Goal: Information Seeking & Learning: Compare options

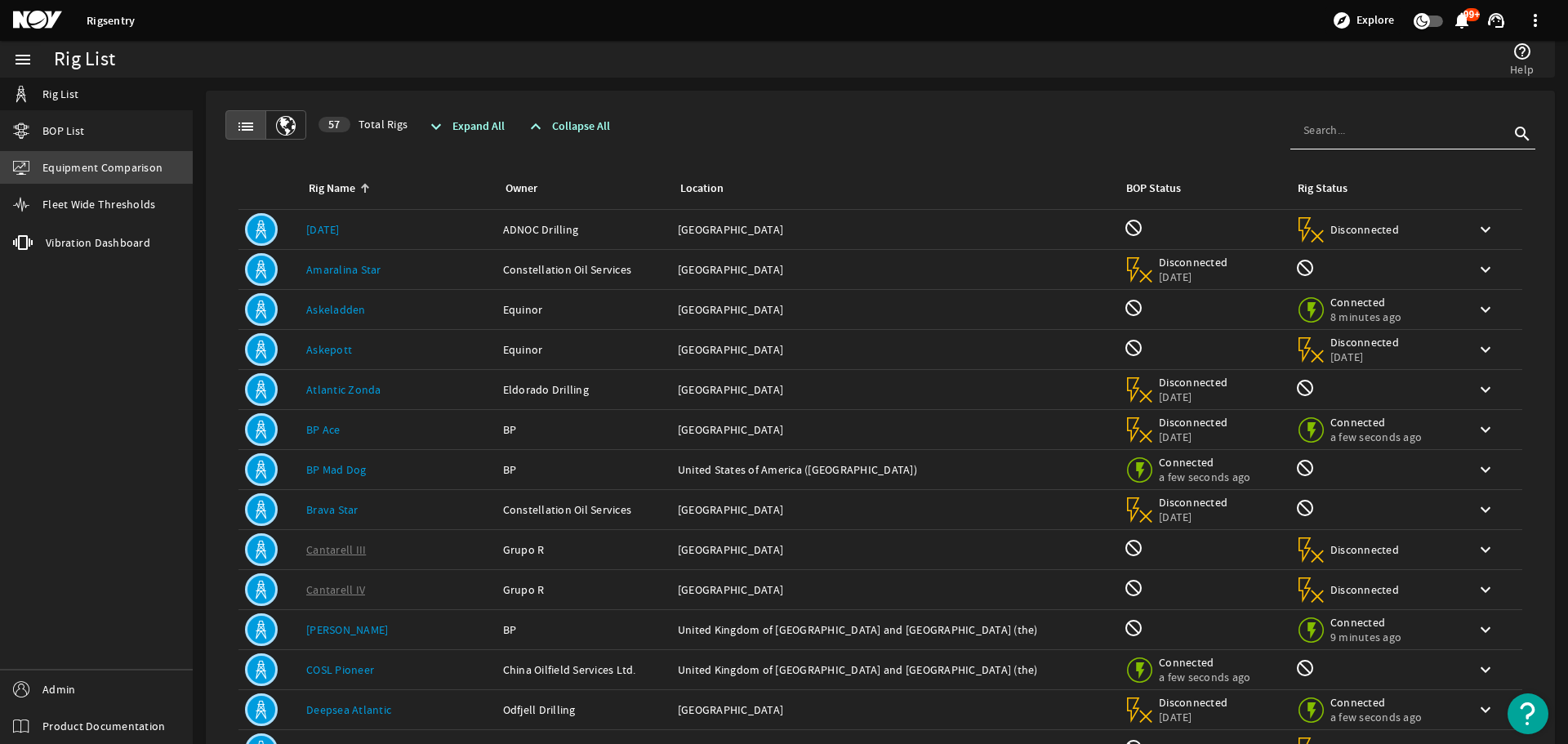
click at [68, 160] on span "Equipment Comparison" at bounding box center [102, 167] width 120 height 17
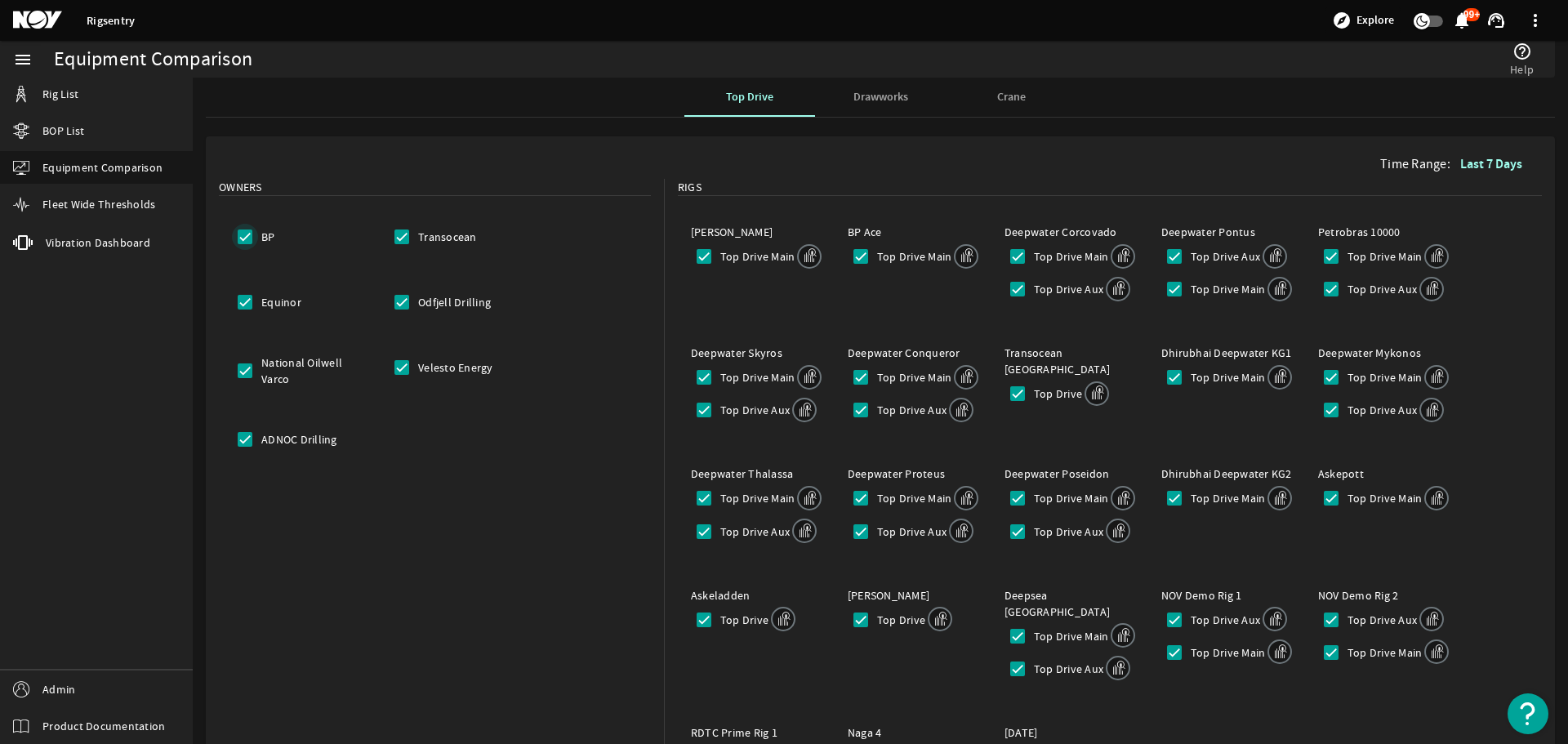
click at [245, 241] on input "BP" at bounding box center [245, 237] width 26 height 26
checkbox input "false"
click at [403, 239] on input "Transocean" at bounding box center [402, 237] width 26 height 26
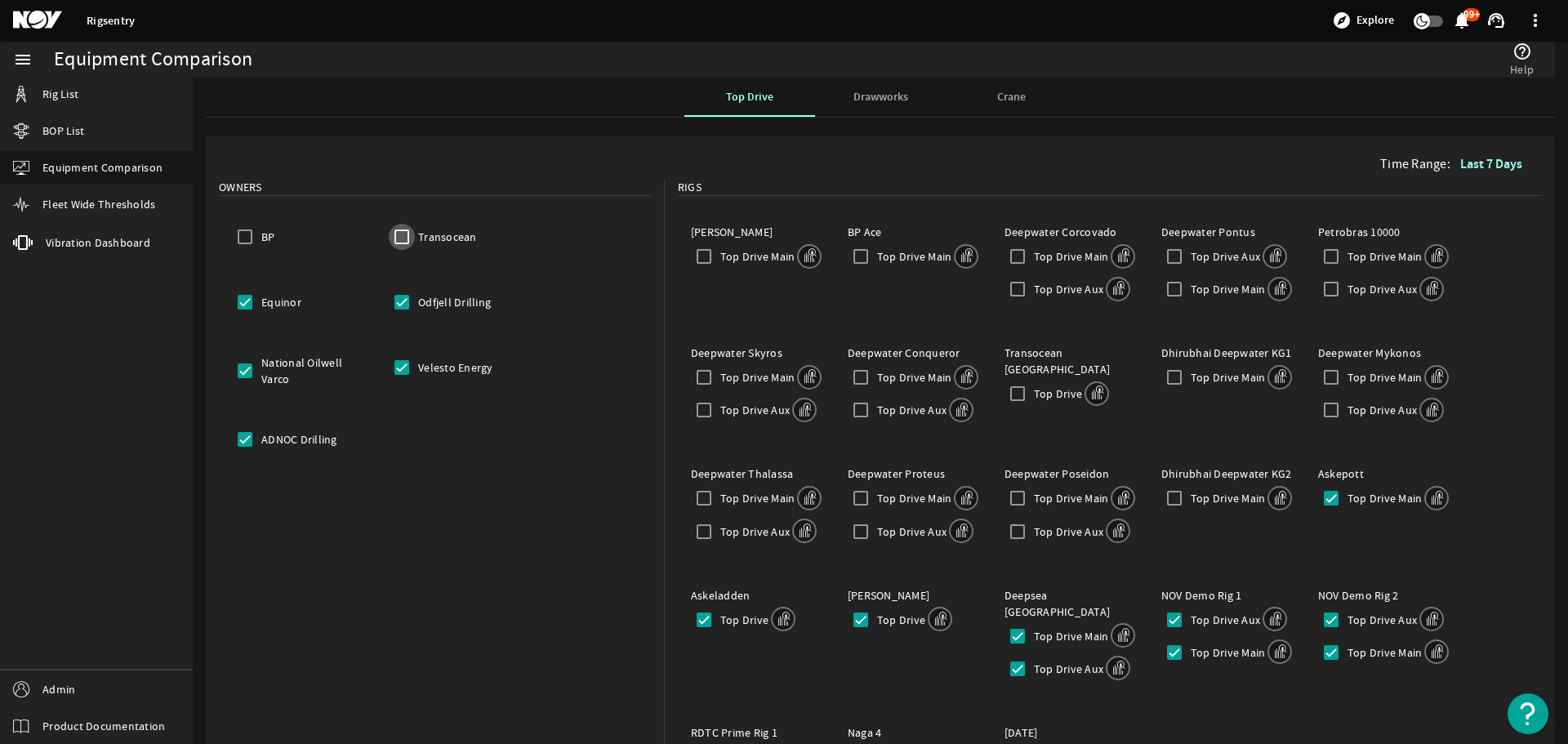
checkbox input "false"
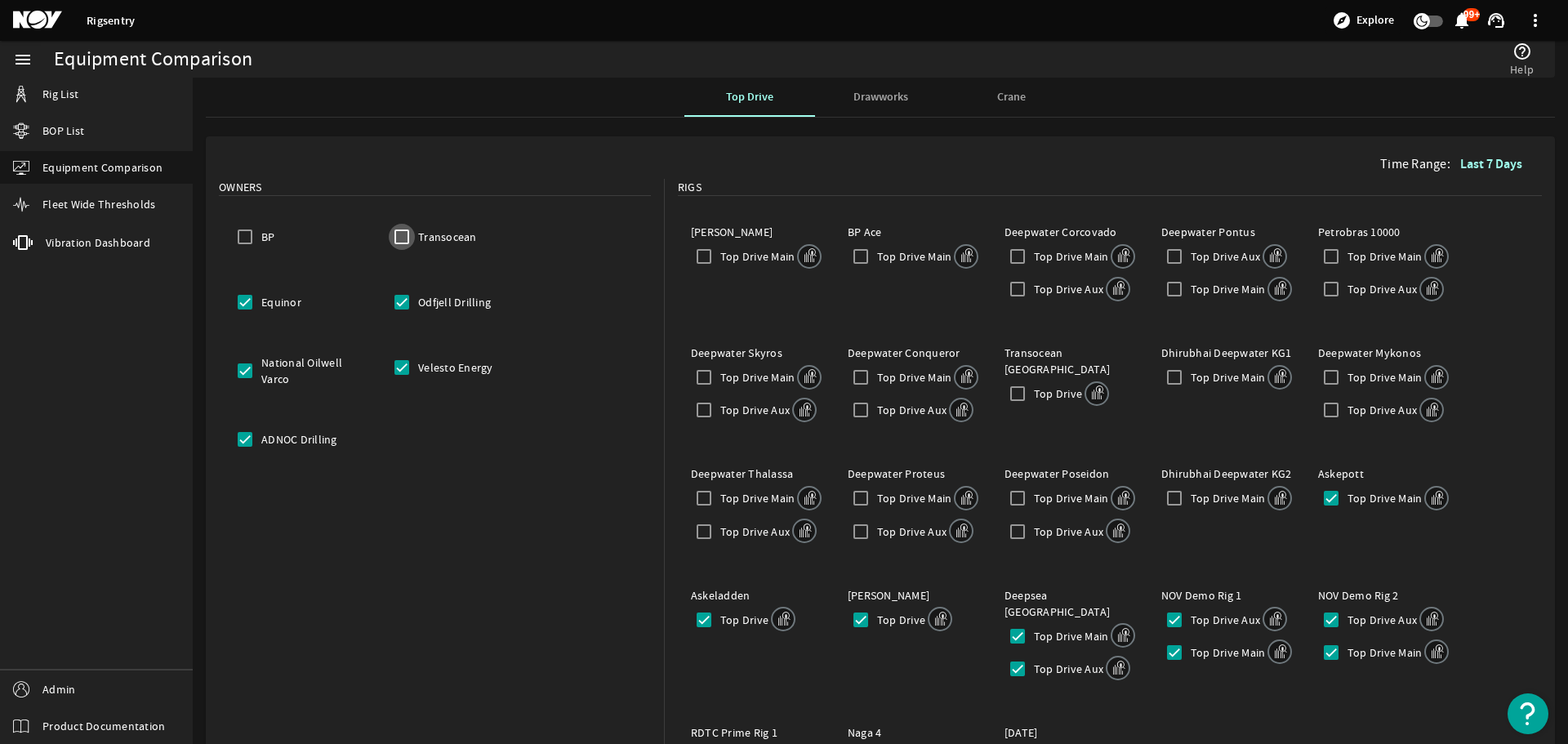
checkbox input "false"
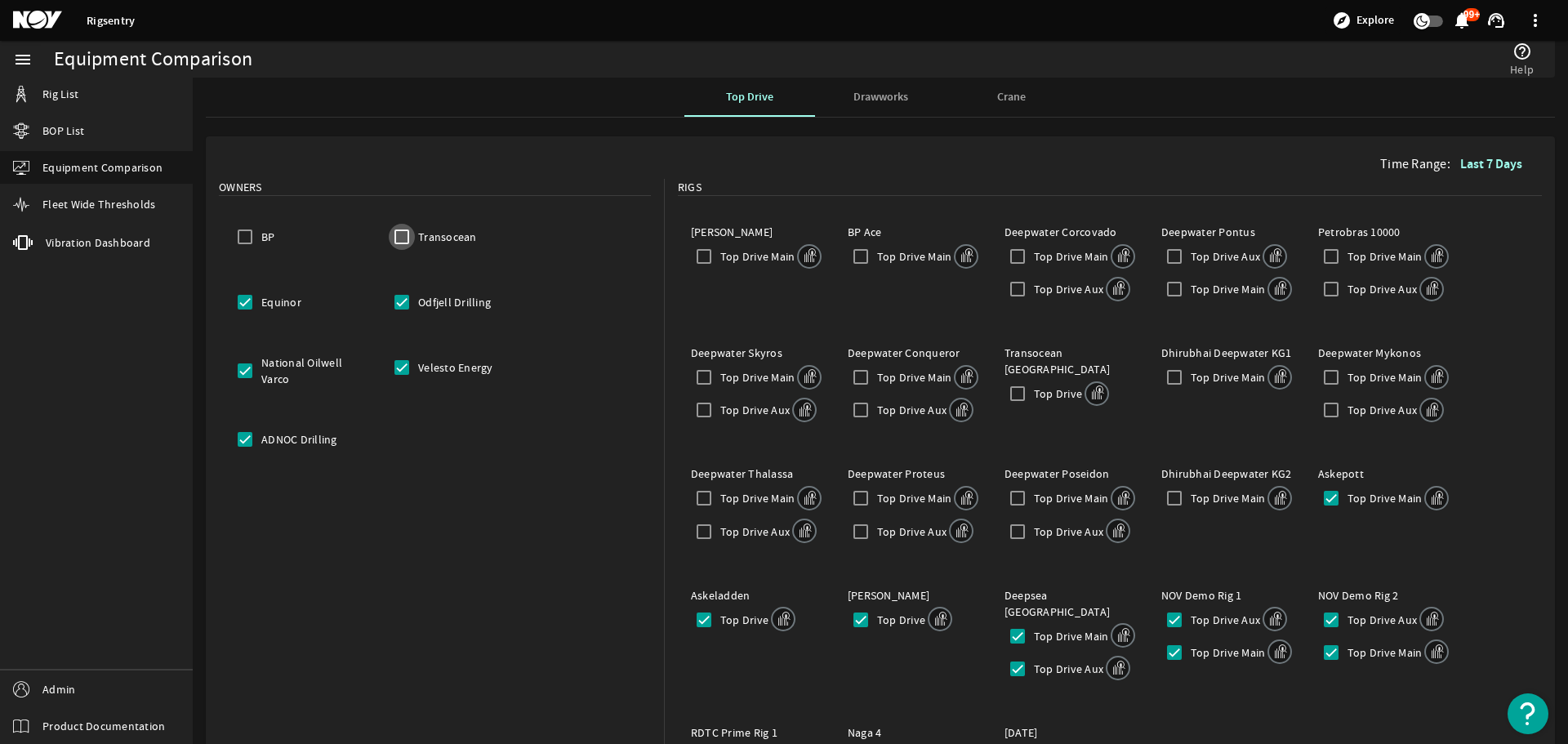
checkbox input "false"
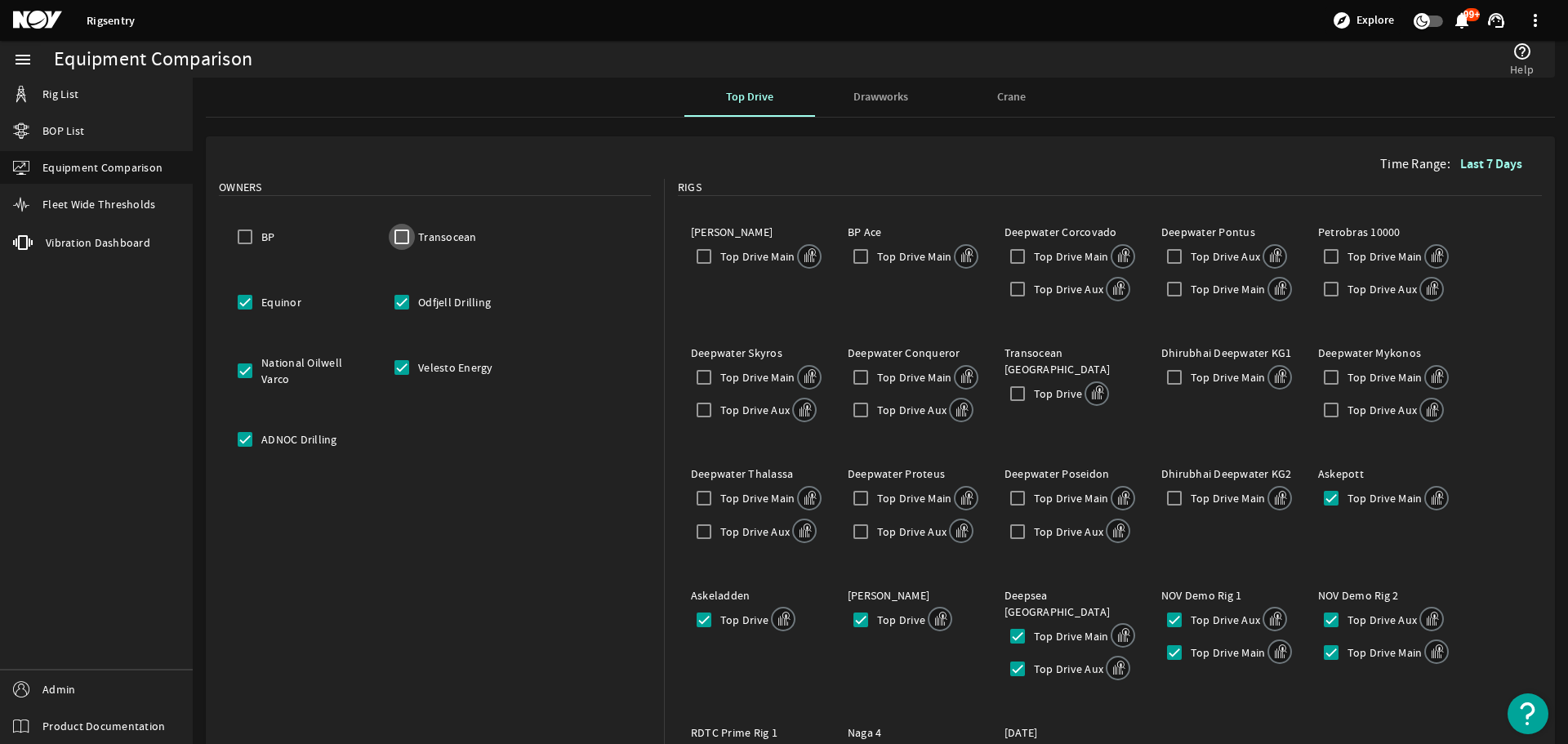
checkbox input "false"
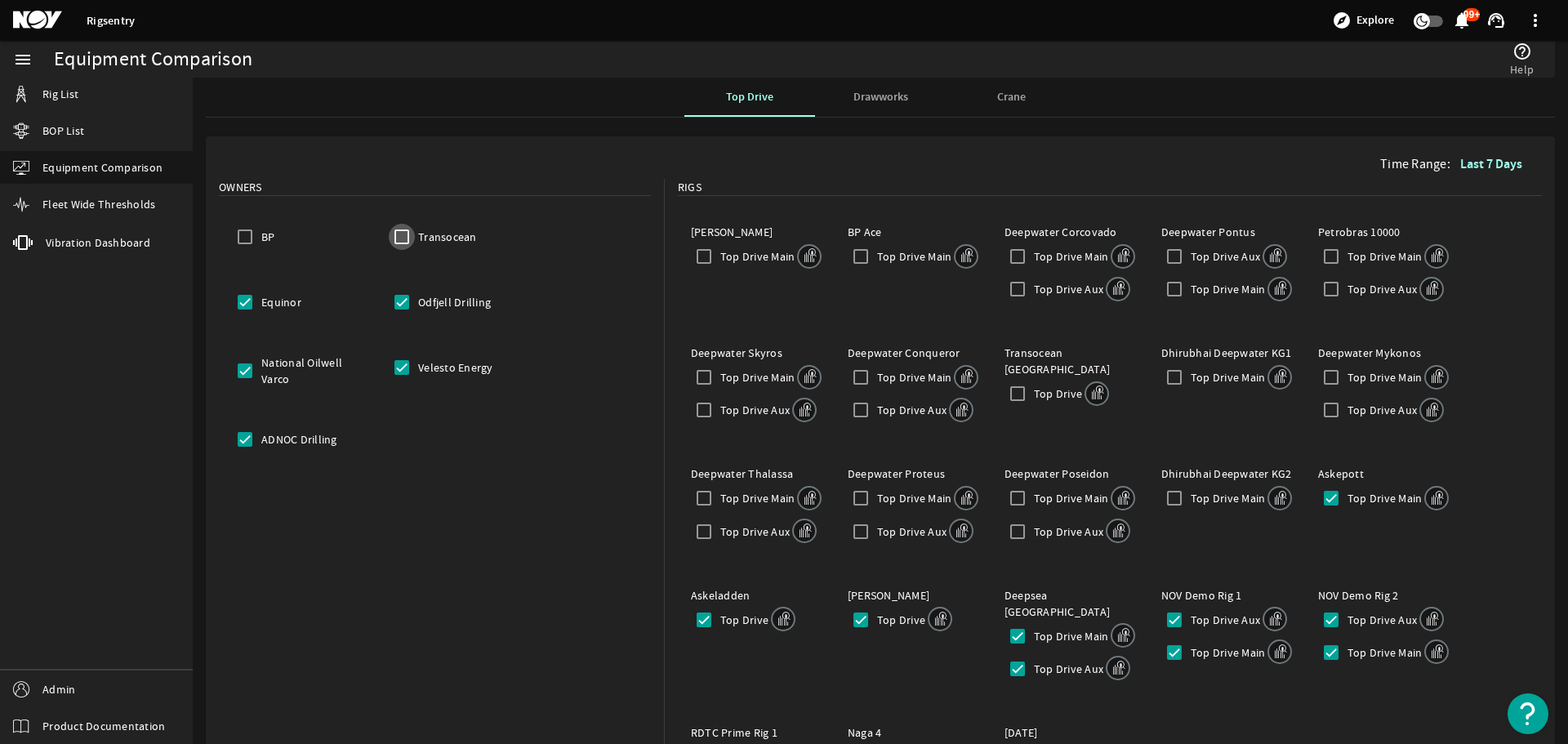
checkbox input "false"
click at [401, 309] on input "Odfjell Drilling" at bounding box center [402, 302] width 26 height 26
checkbox input "false"
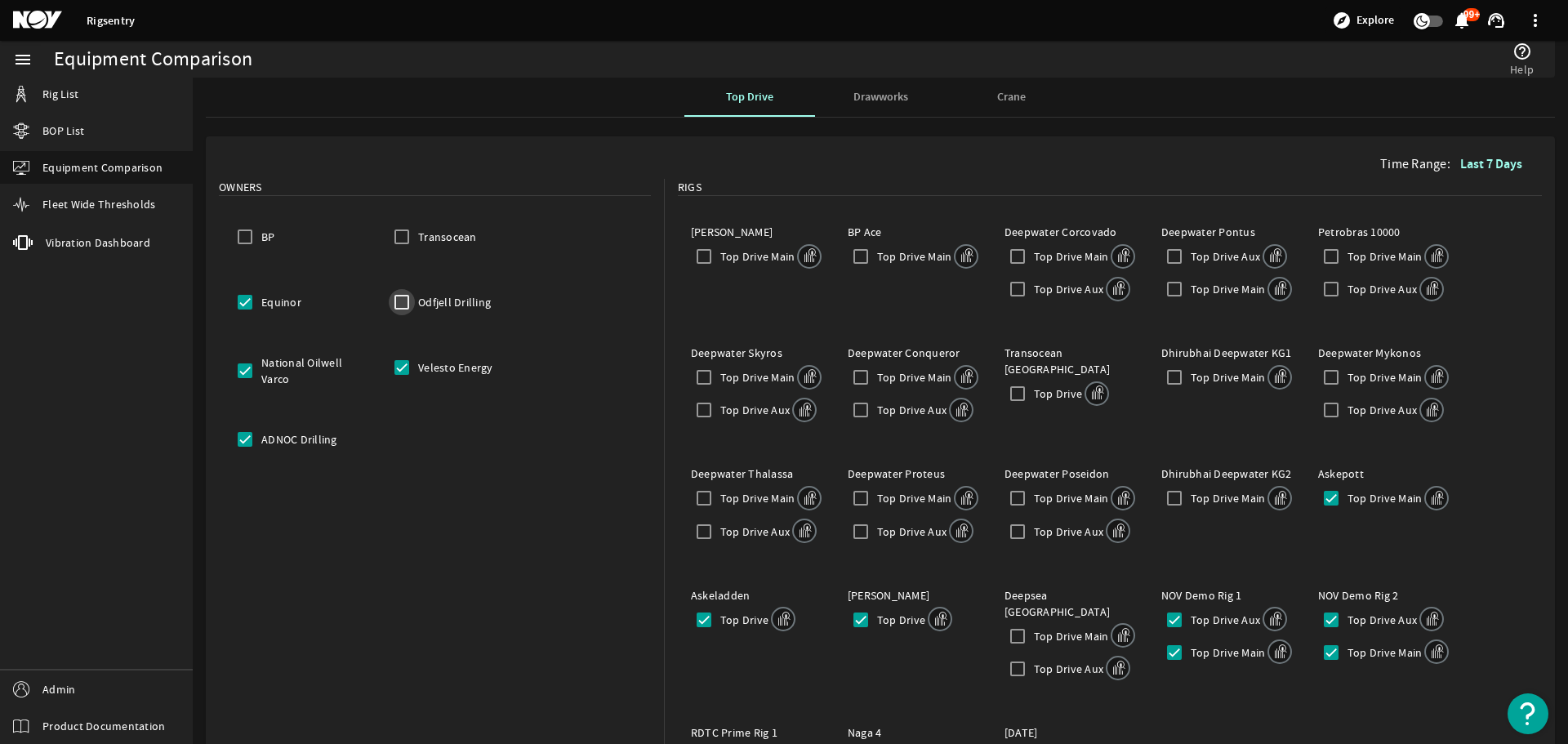
checkbox input "false"
click at [403, 369] on input "Velesto Energy" at bounding box center [402, 367] width 26 height 26
checkbox input "false"
click at [241, 442] on input "ADNOC Drilling" at bounding box center [245, 440] width 26 height 26
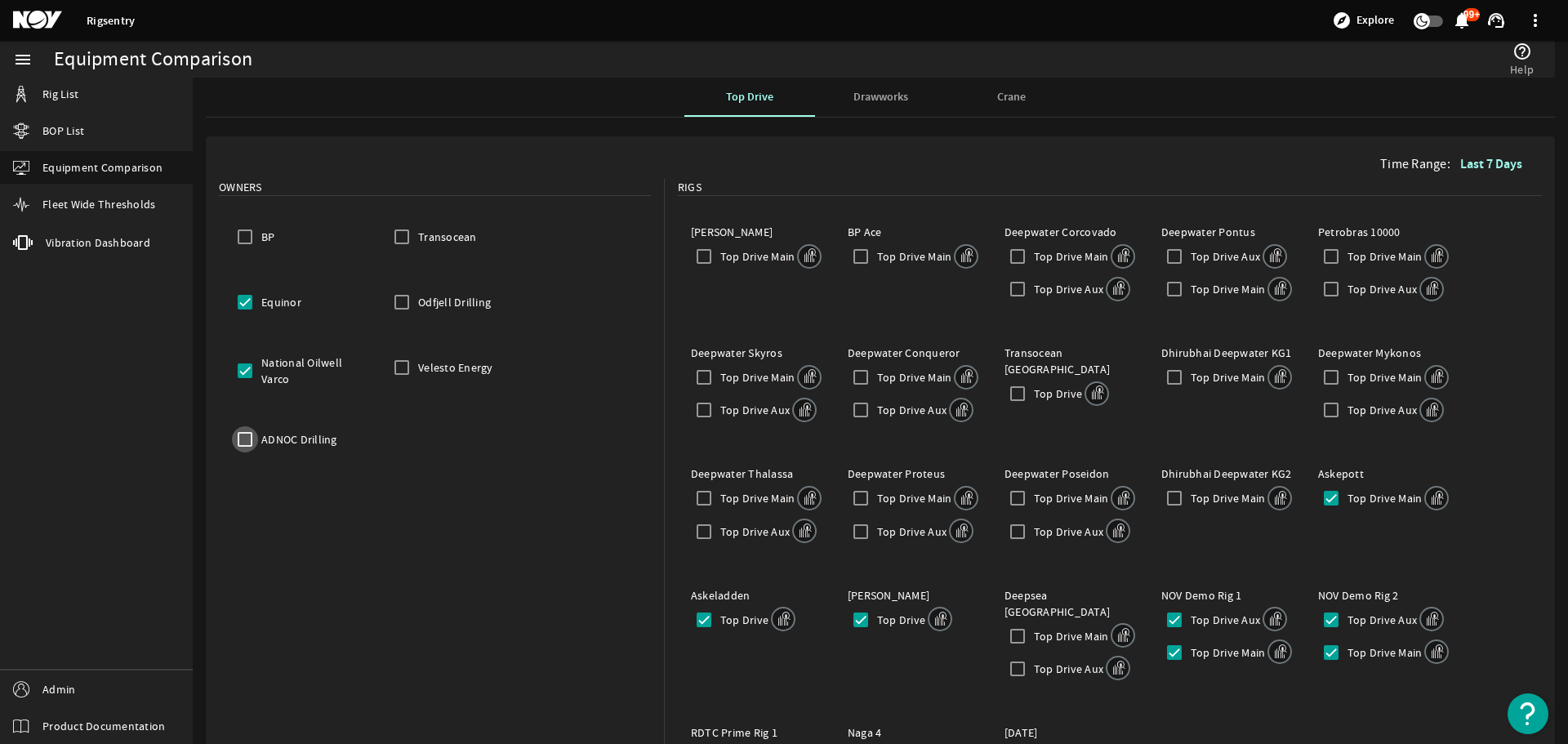
checkbox input "false"
click at [250, 304] on input "Equinor" at bounding box center [245, 302] width 26 height 26
checkbox input "false"
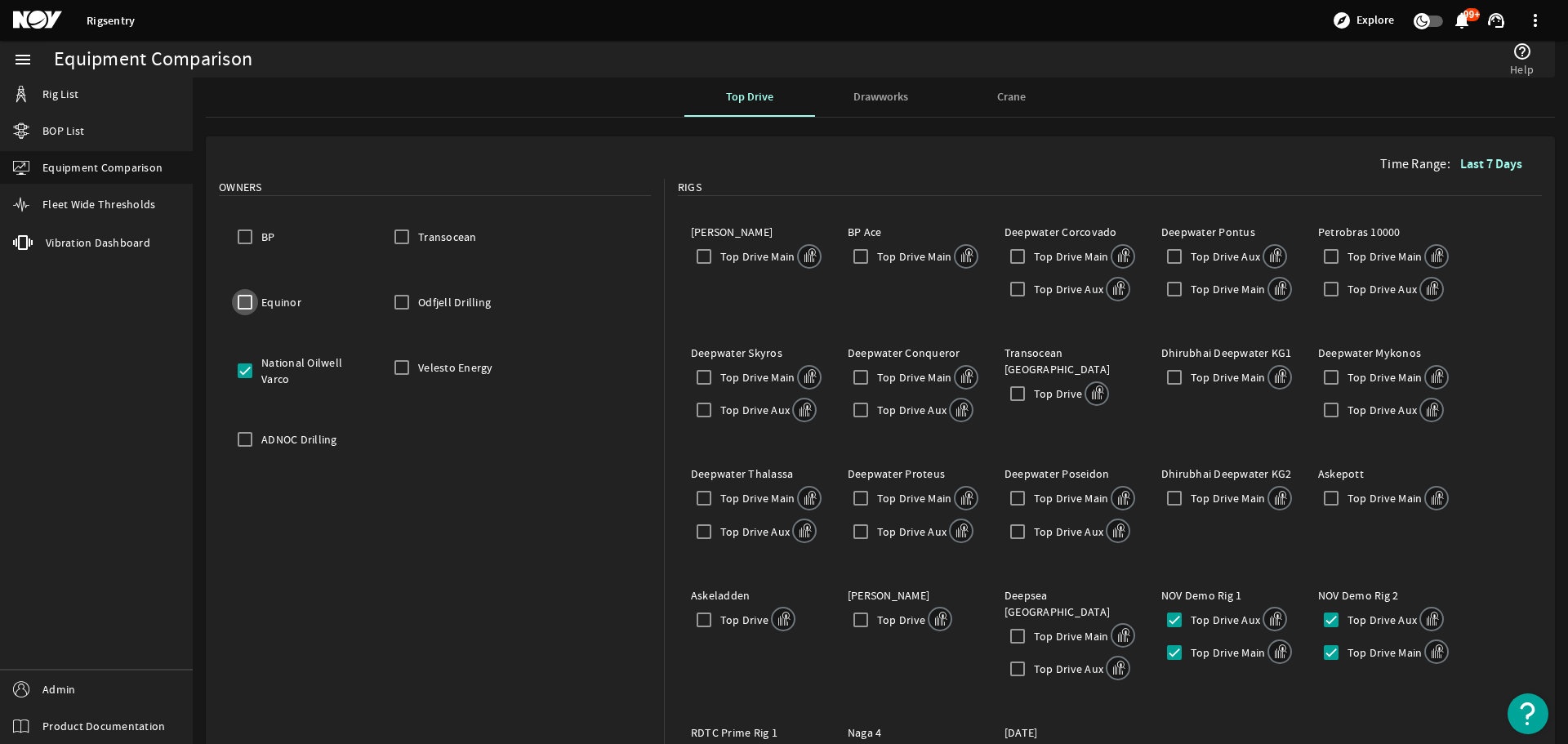
checkbox input "false"
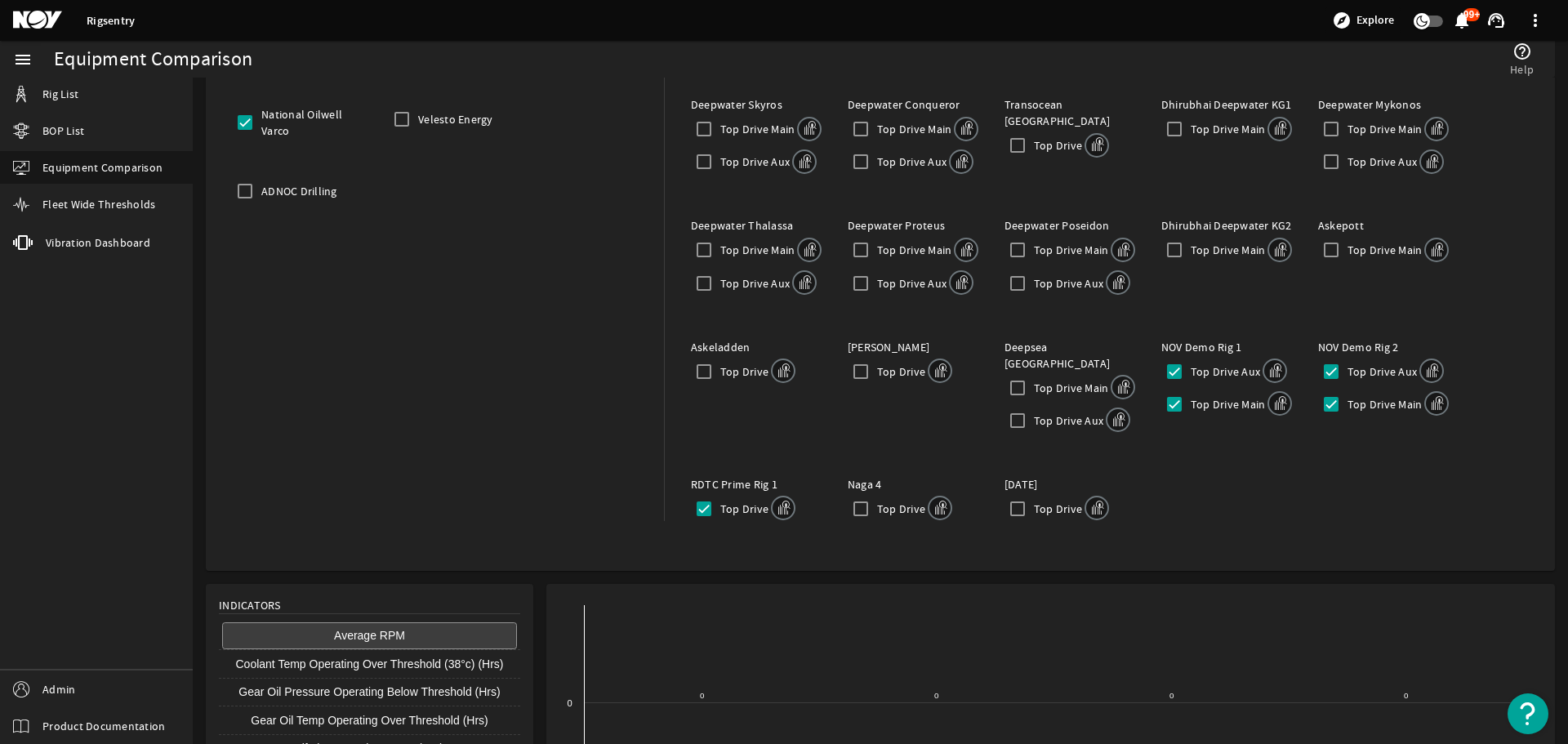
scroll to position [327, 0]
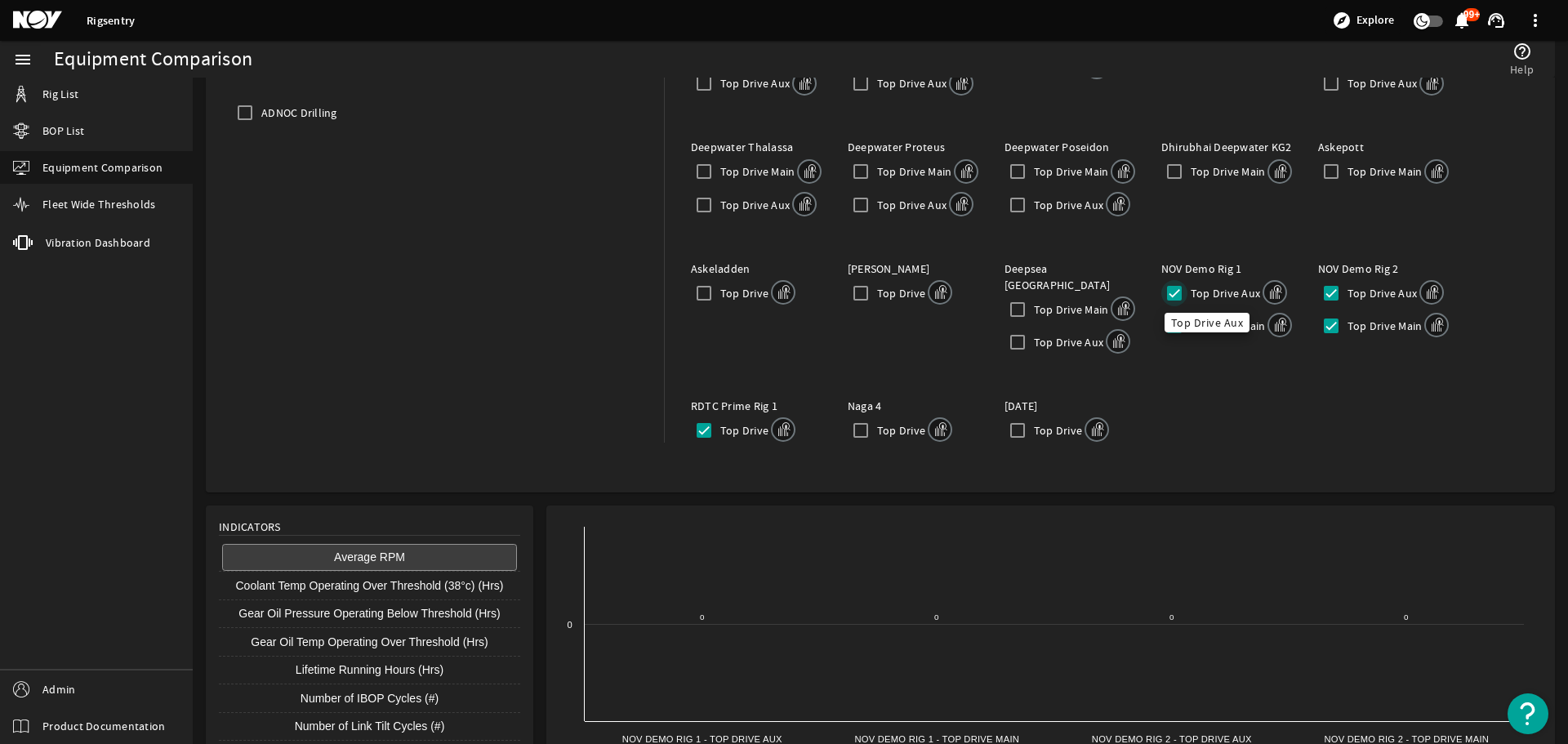
click at [1172, 288] on input "Top Drive Aux" at bounding box center [1174, 293] width 26 height 26
checkbox input "false"
click at [1319, 320] on input "Top Drive Main" at bounding box center [1332, 326] width 26 height 26
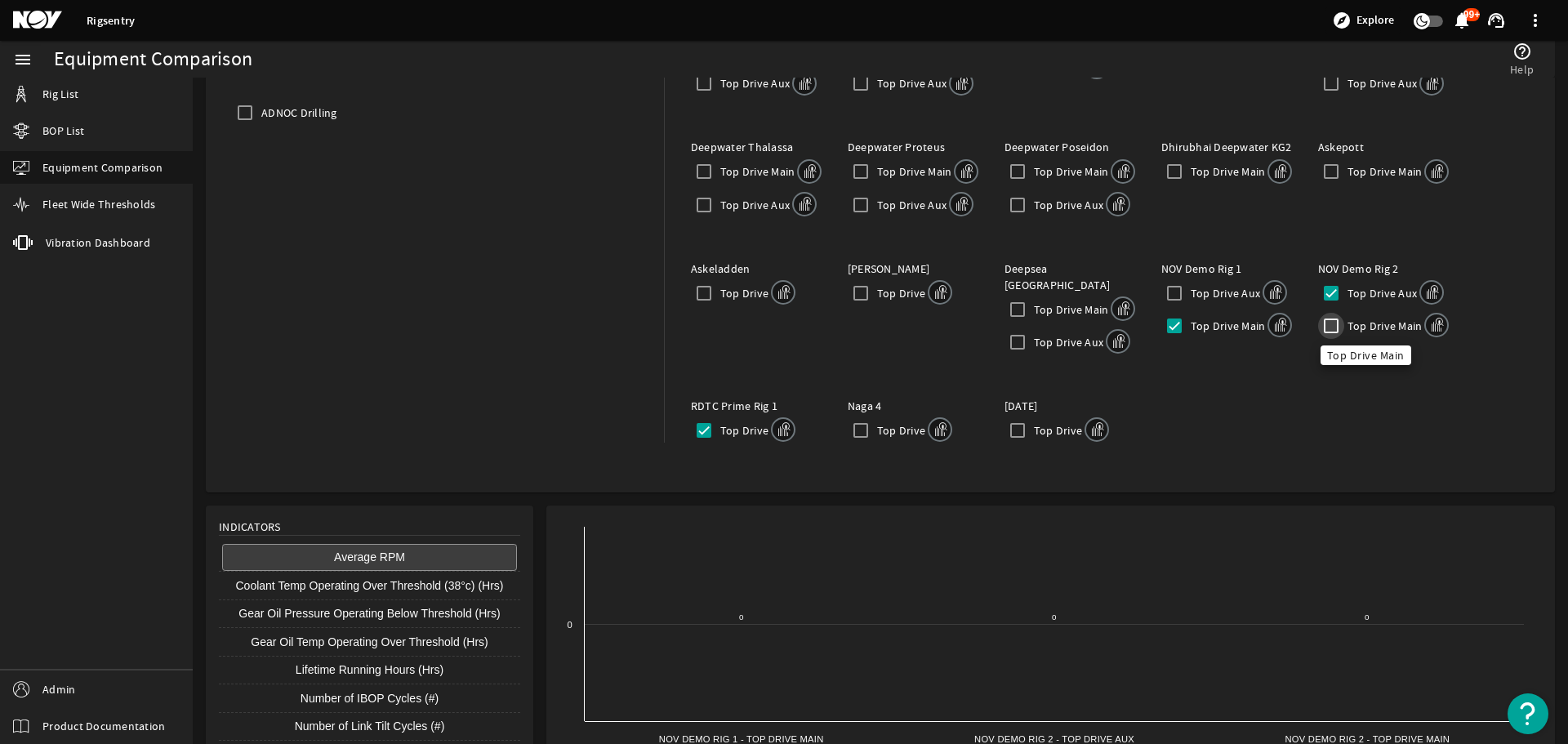
checkbox input "false"
click at [1170, 320] on input "Top Drive Main" at bounding box center [1174, 326] width 26 height 26
checkbox input "false"
click at [691, 417] on input "Top Drive" at bounding box center [704, 430] width 26 height 26
checkbox input "false"
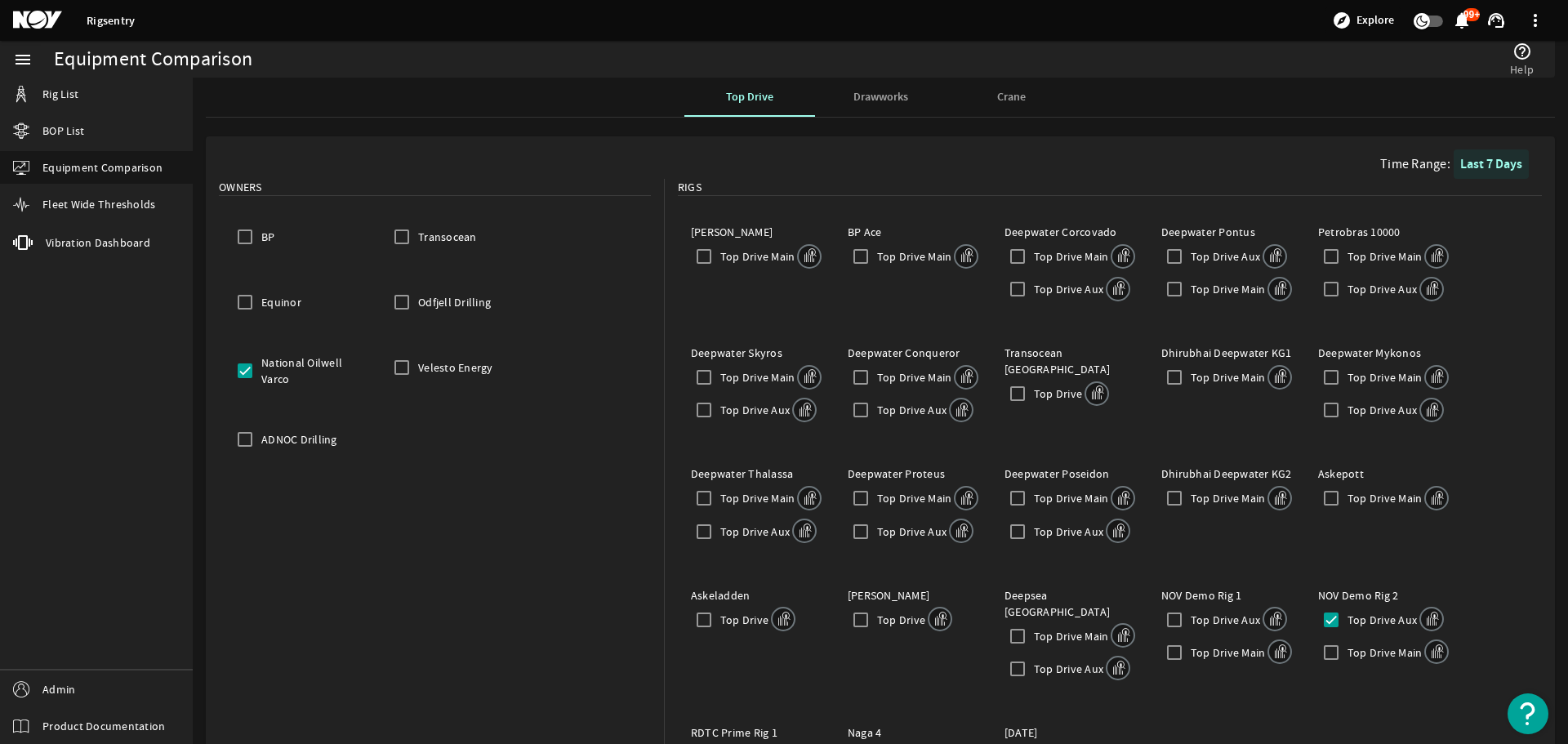
click at [1490, 159] on b "Last 7 Days" at bounding box center [1491, 163] width 62 height 17
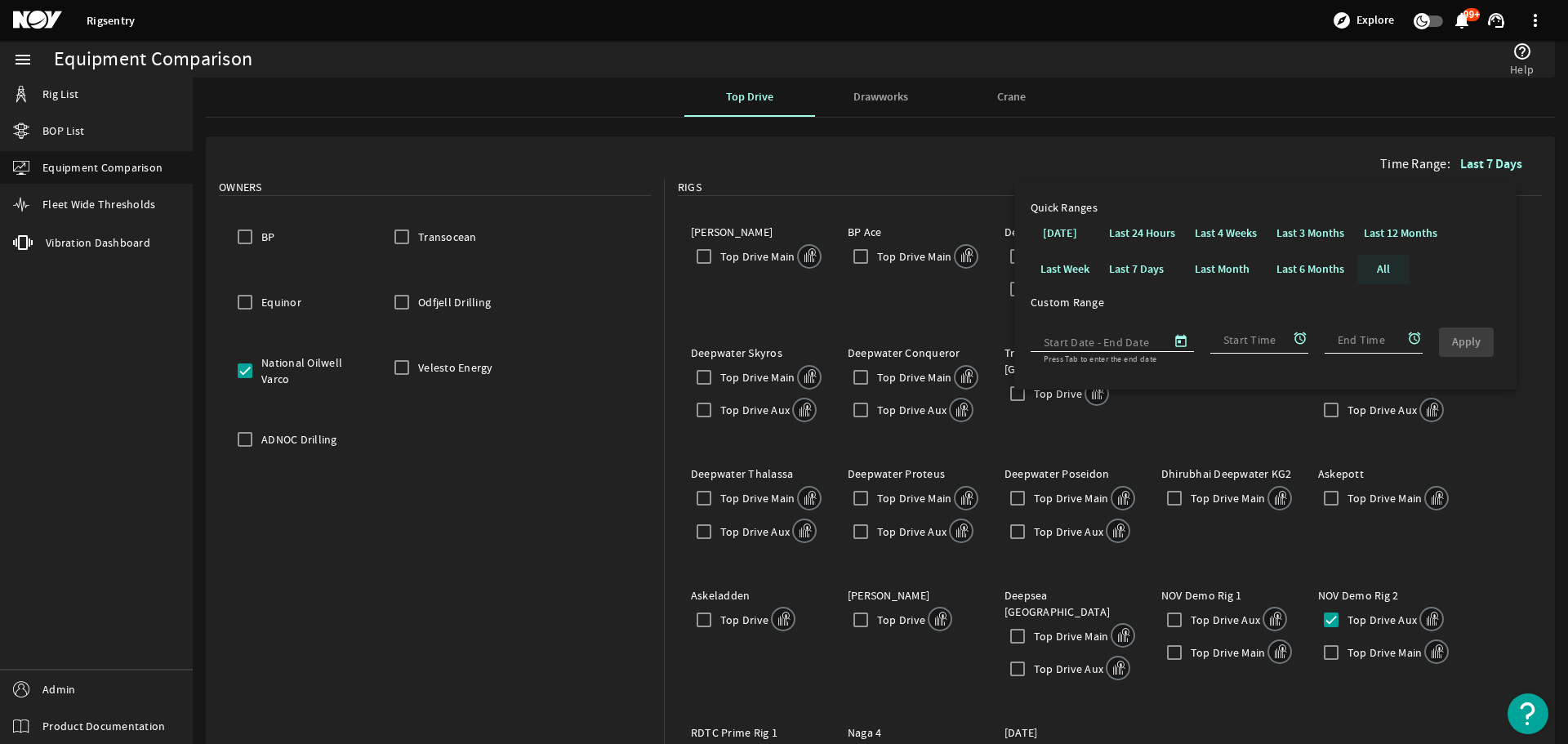
click at [1394, 278] on span at bounding box center [1383, 269] width 52 height 39
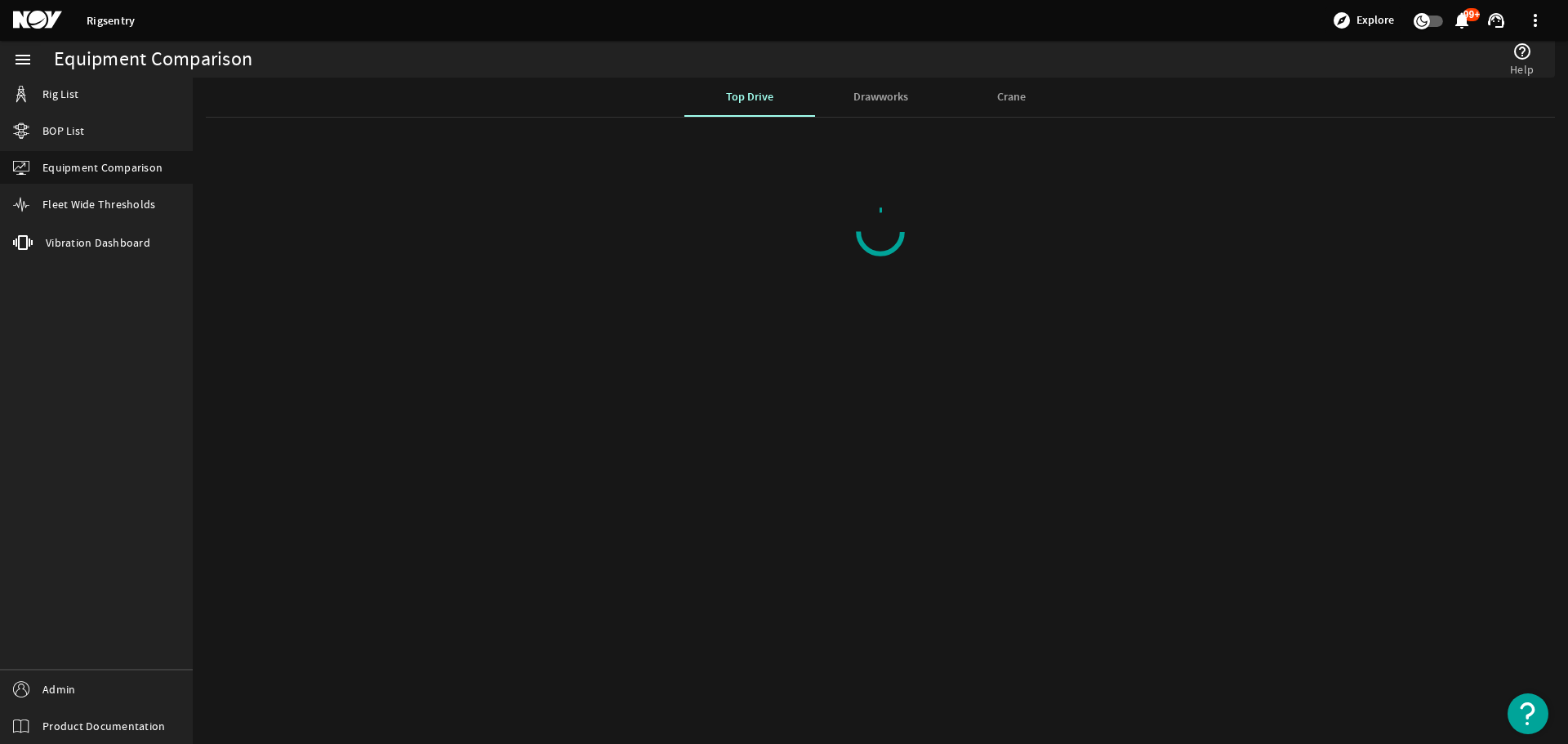
drag, startPoint x: 818, startPoint y: 450, endPoint x: 716, endPoint y: 415, distance: 107.8
click at [713, 410] on mat-sidenav-content "Equipment Comparison help_outline Help Top Drive Drawworks Crane" at bounding box center [880, 411] width 1376 height 666
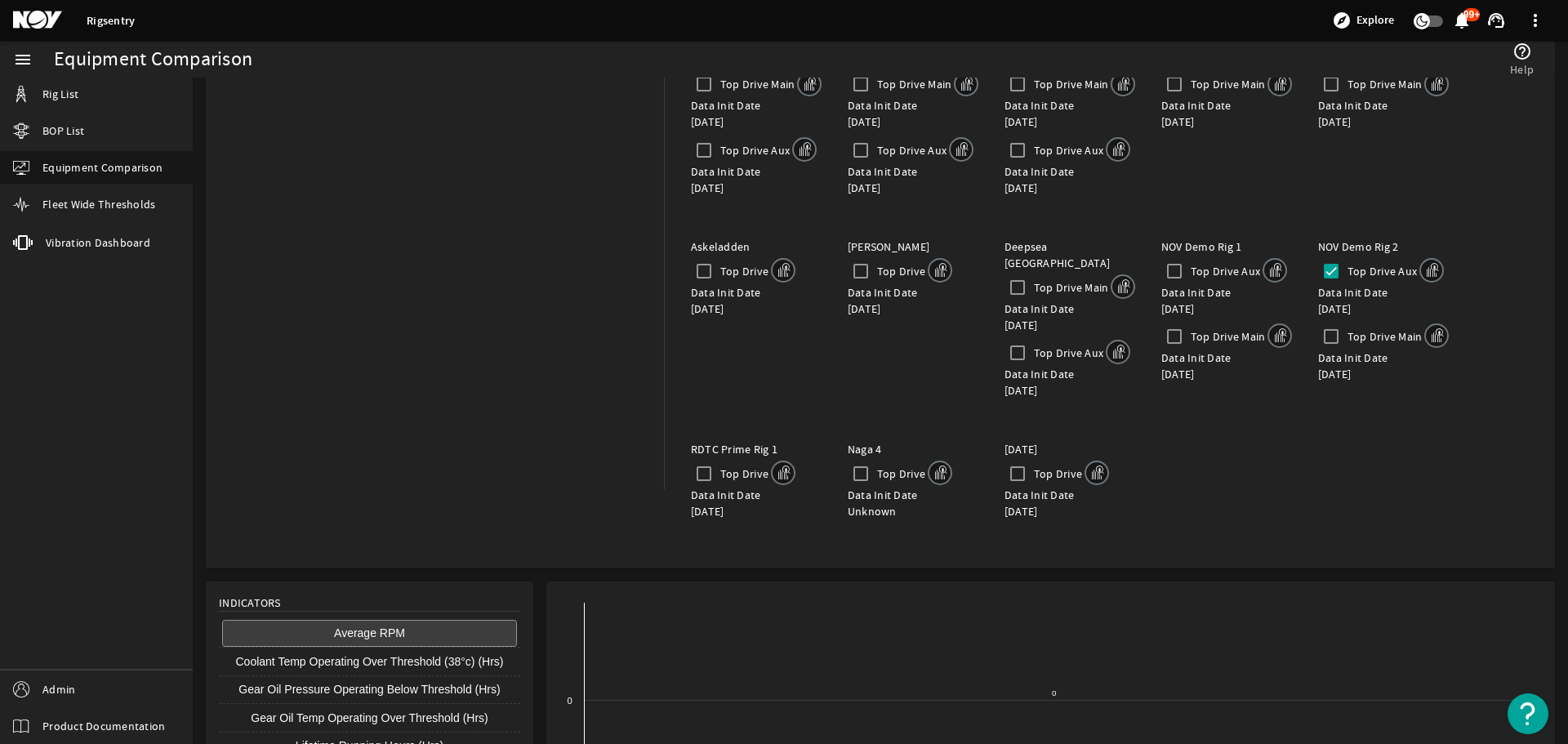
scroll to position [650, 0]
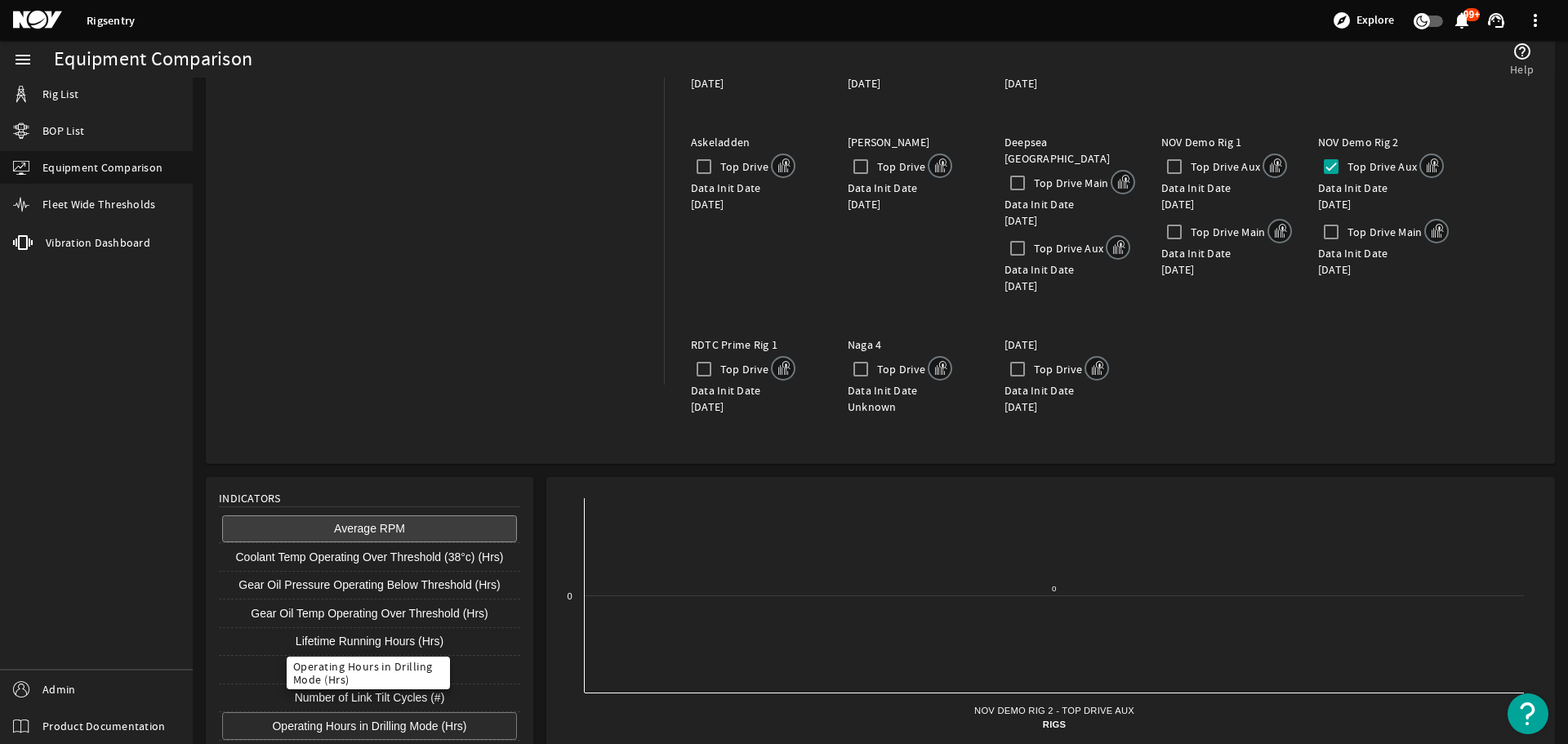
click at [376, 713] on button "Operating Hours in Drilling Mode (Hrs)" at bounding box center [369, 727] width 295 height 28
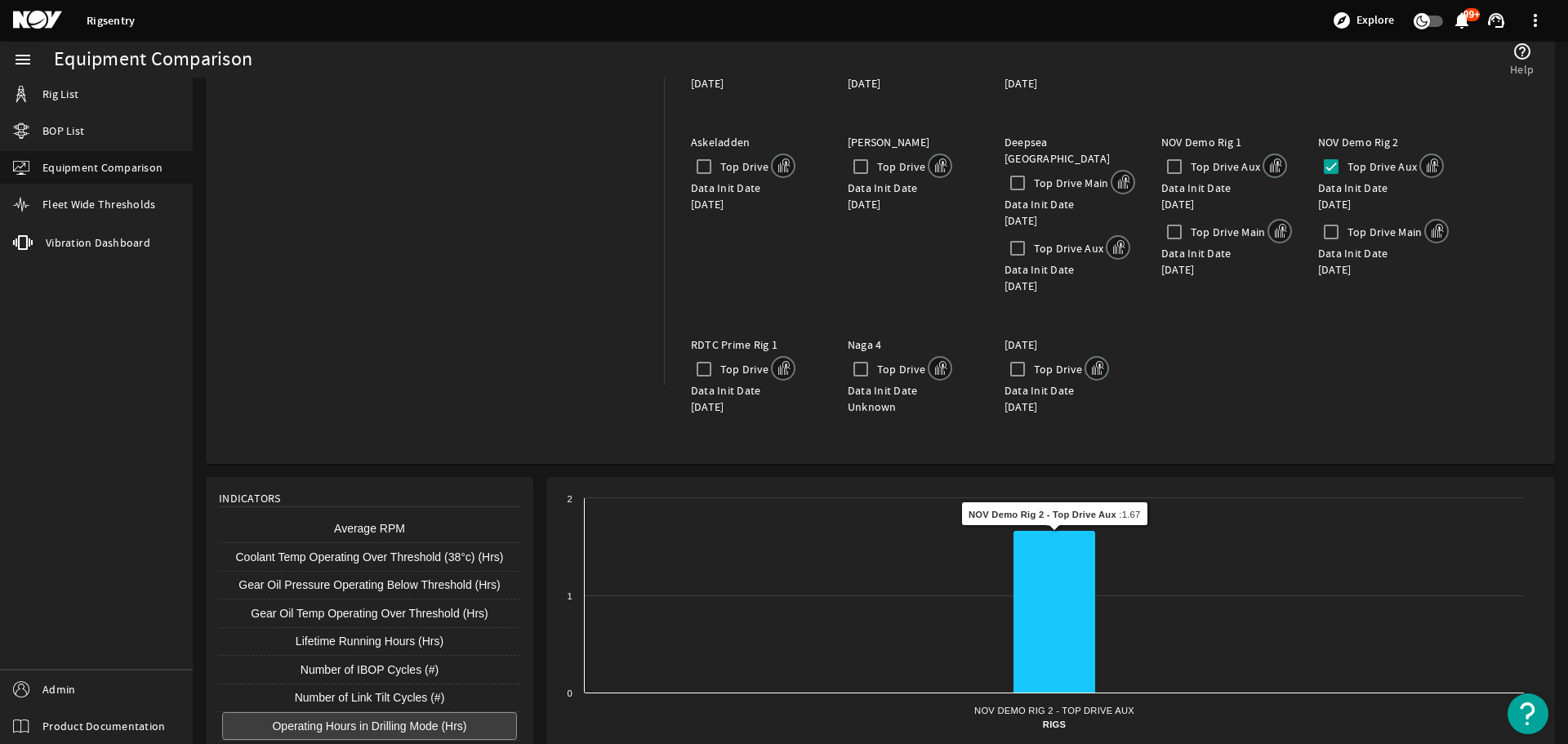
click at [1052, 546] on icon at bounding box center [1054, 612] width 81 height 163
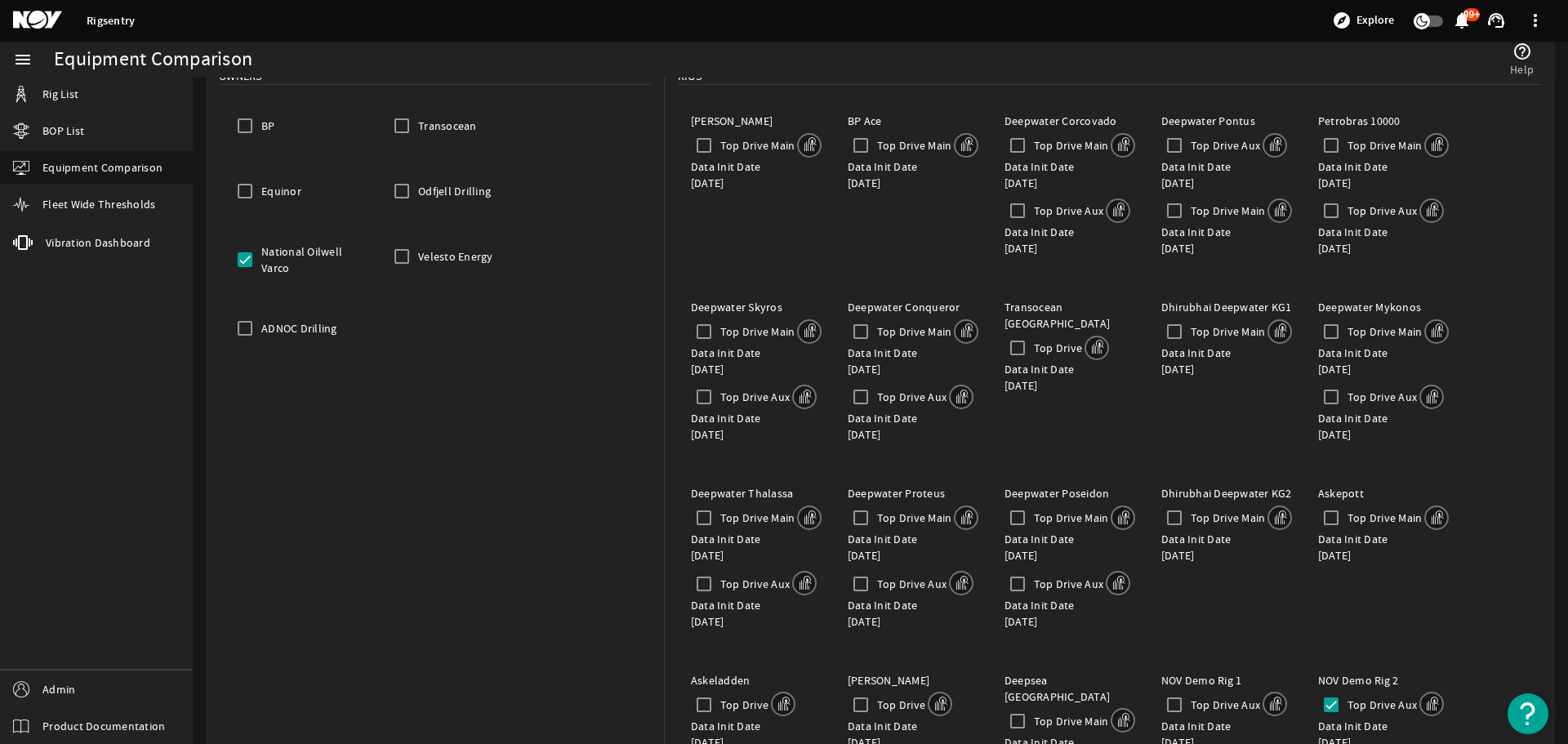
scroll to position [163, 0]
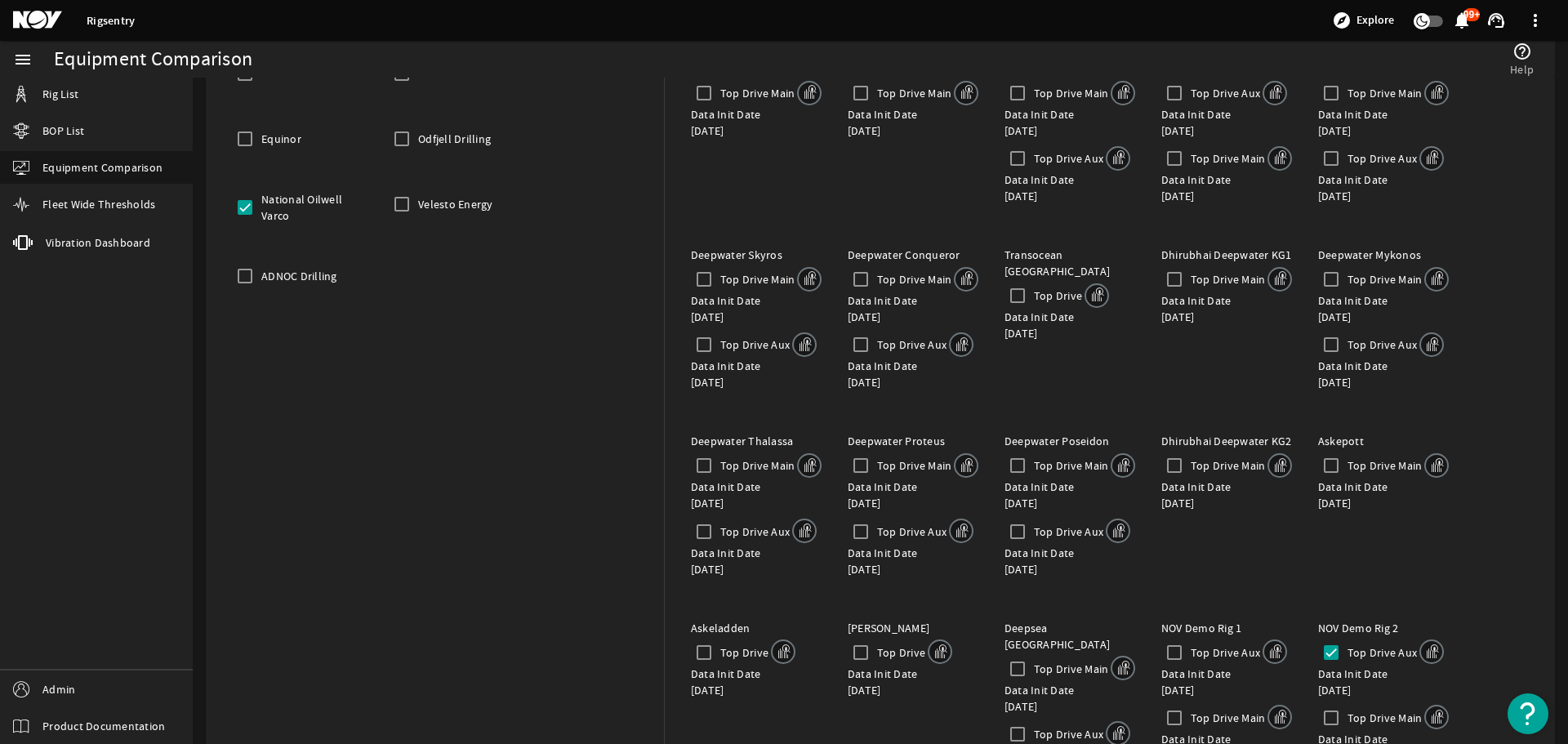
click at [1005, 325] on div "05/23/2020" at bounding box center [1070, 333] width 130 height 17
click at [873, 307] on div "Data Init Date 02/09/2021" at bounding box center [913, 308] width 130 height 32
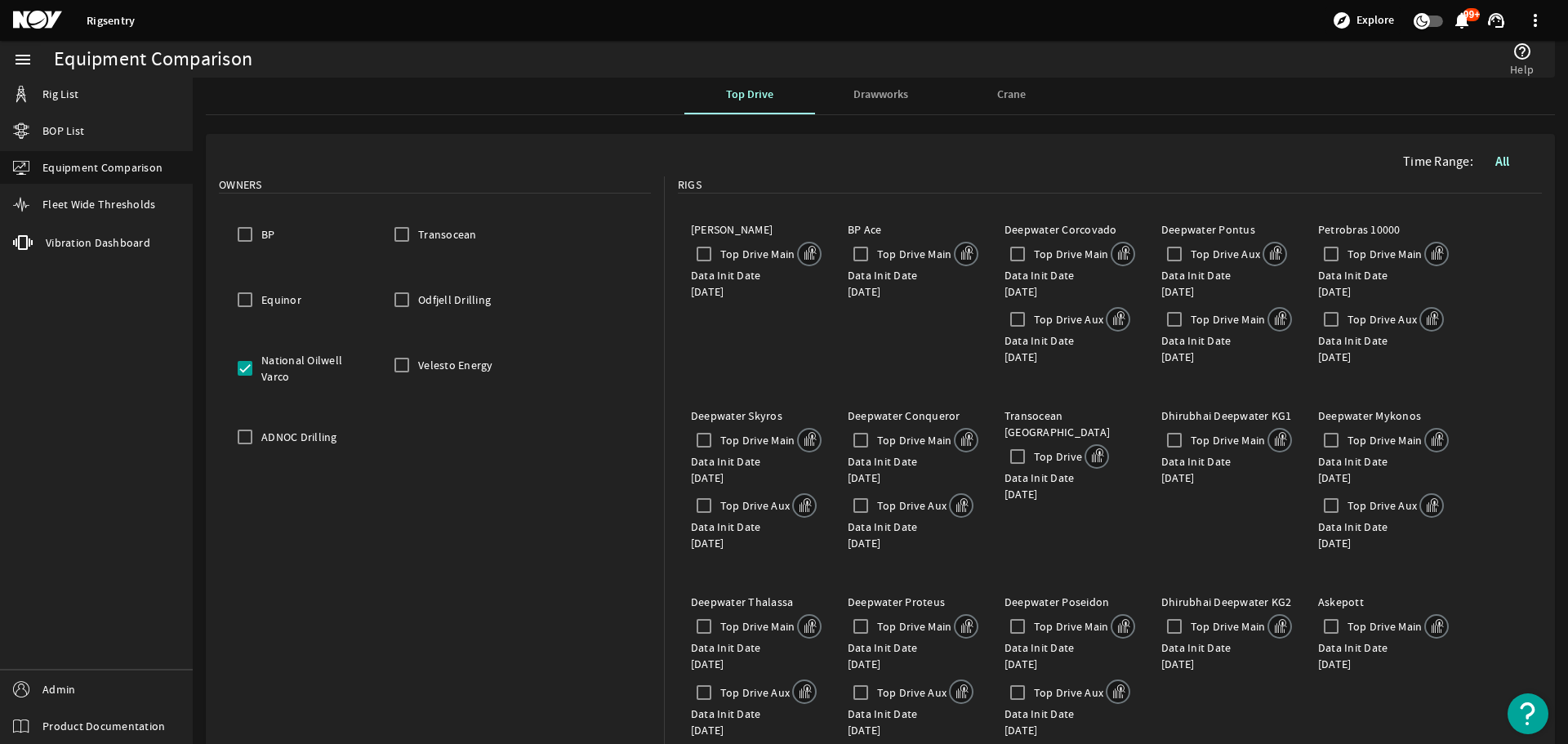
scroll to position [0, 0]
click at [1495, 169] on b "All" at bounding box center [1502, 163] width 14 height 17
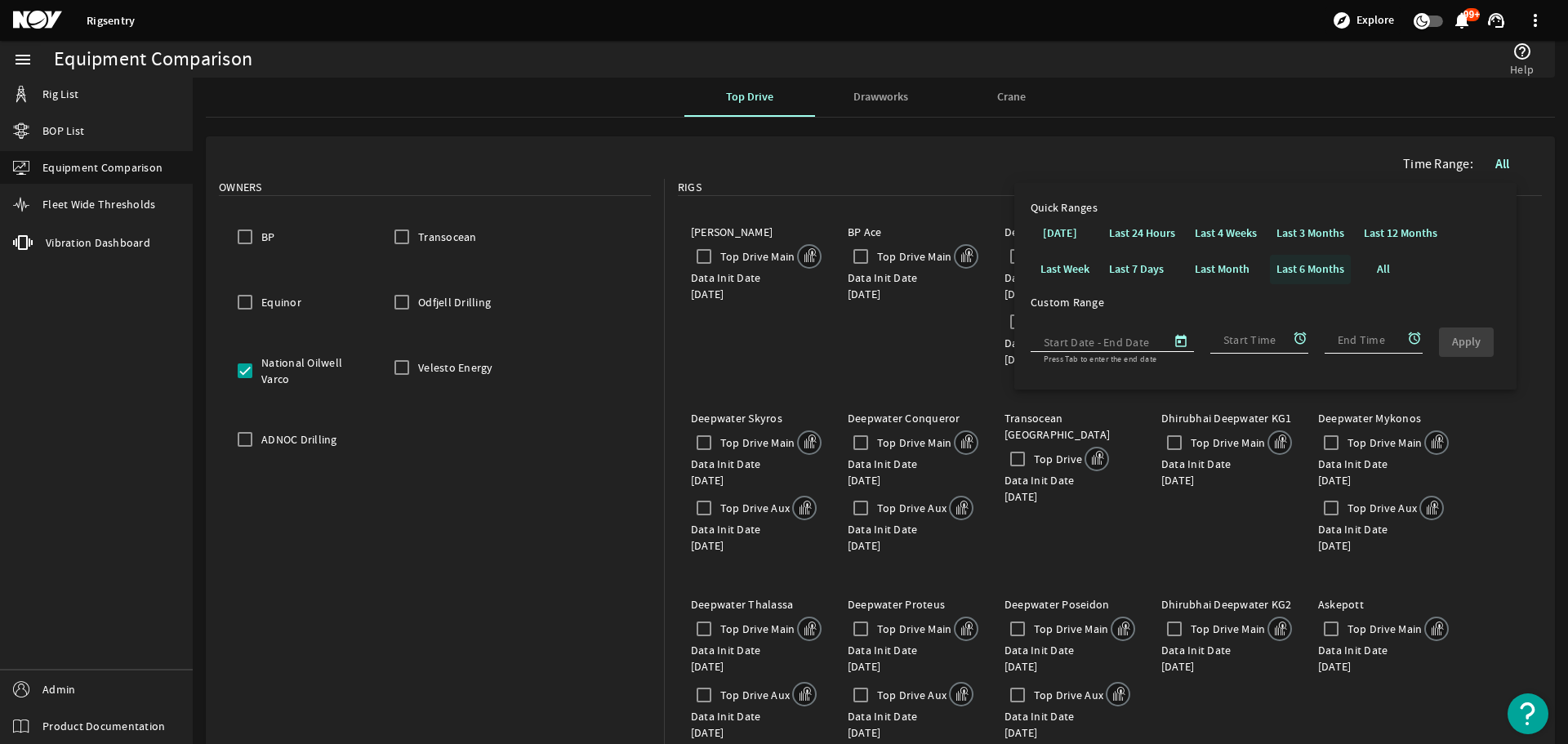
click at [1298, 263] on b "Last 6 Months" at bounding box center [1311, 269] width 68 height 16
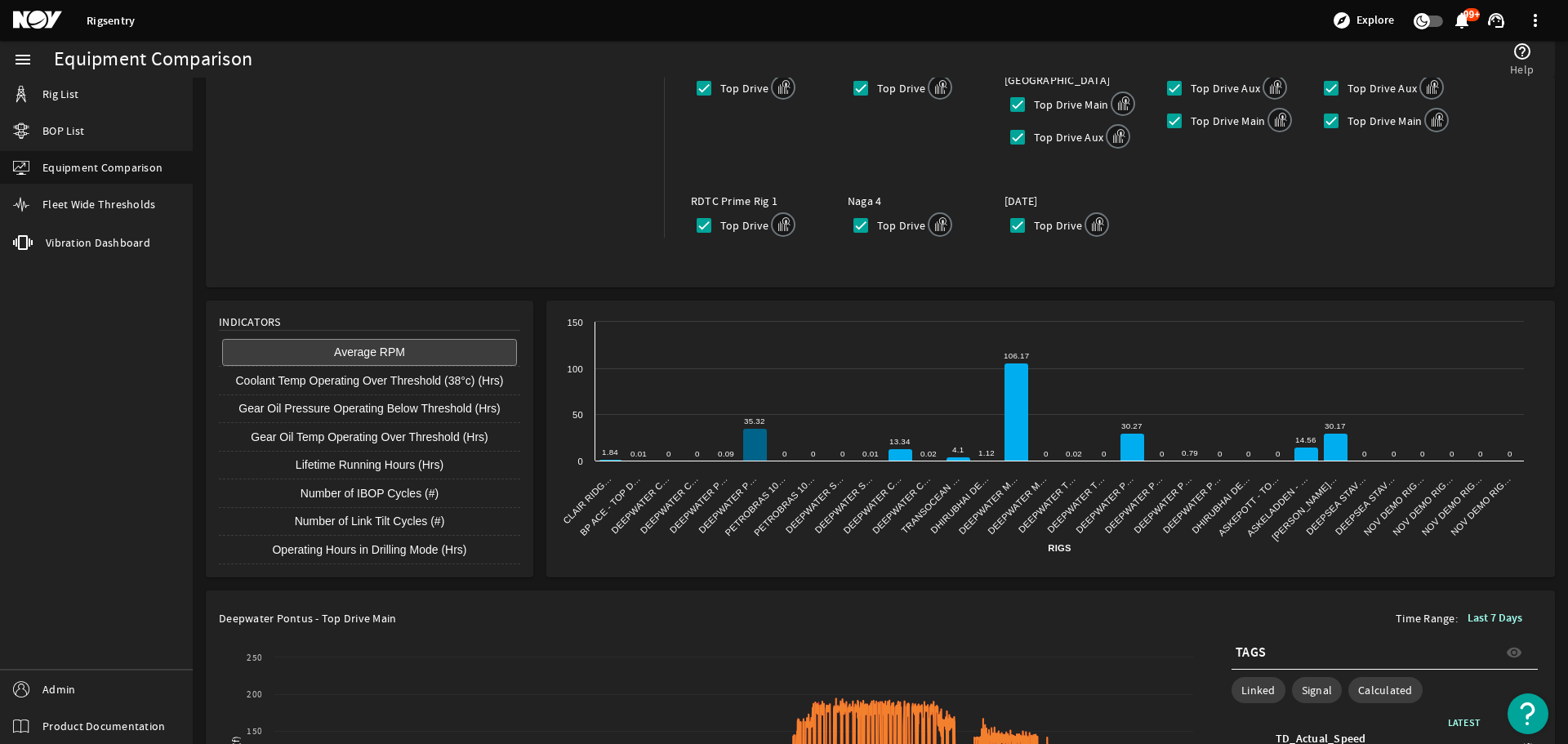
scroll to position [572, 0]
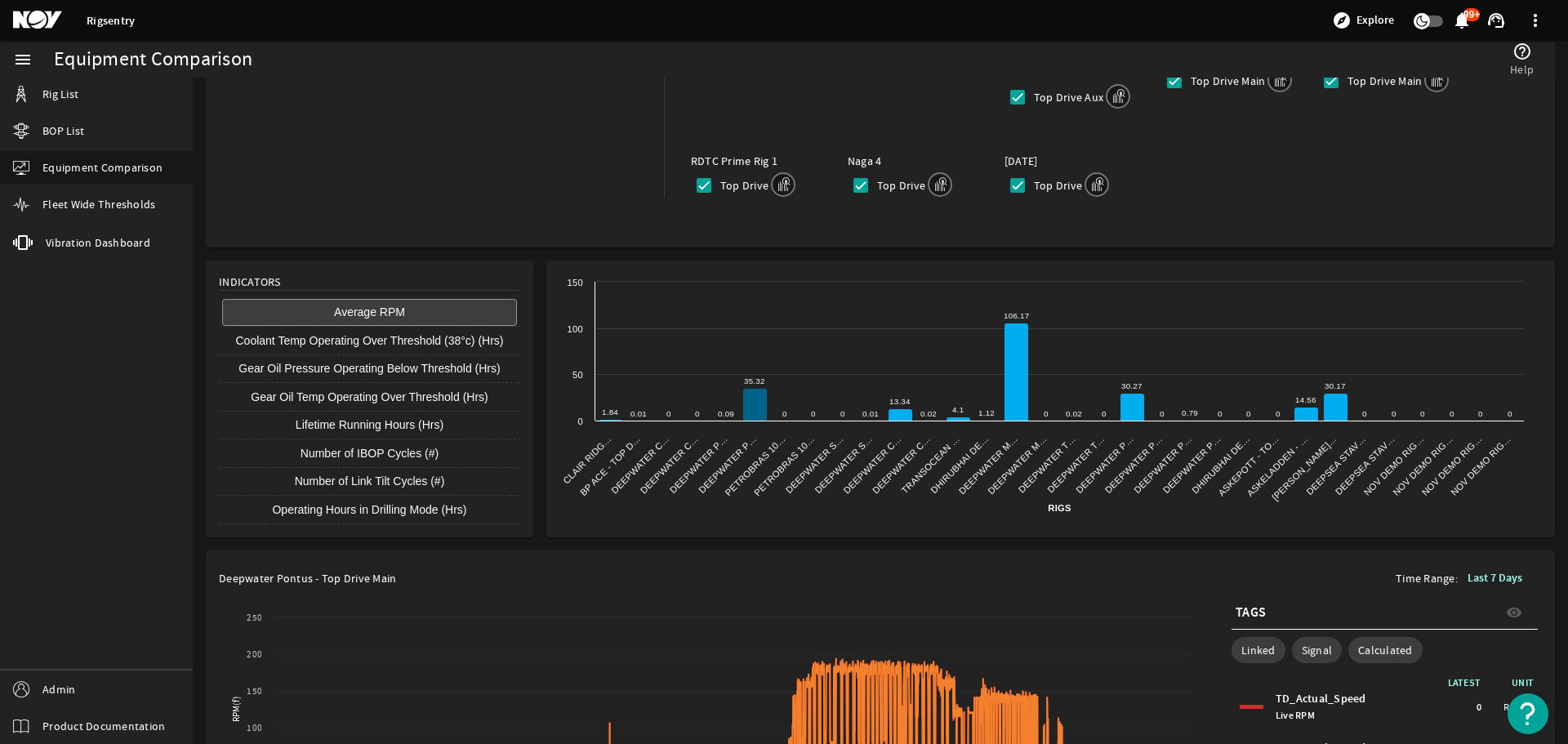
click at [1483, 570] on b "Last 7 Days" at bounding box center [1495, 578] width 55 height 16
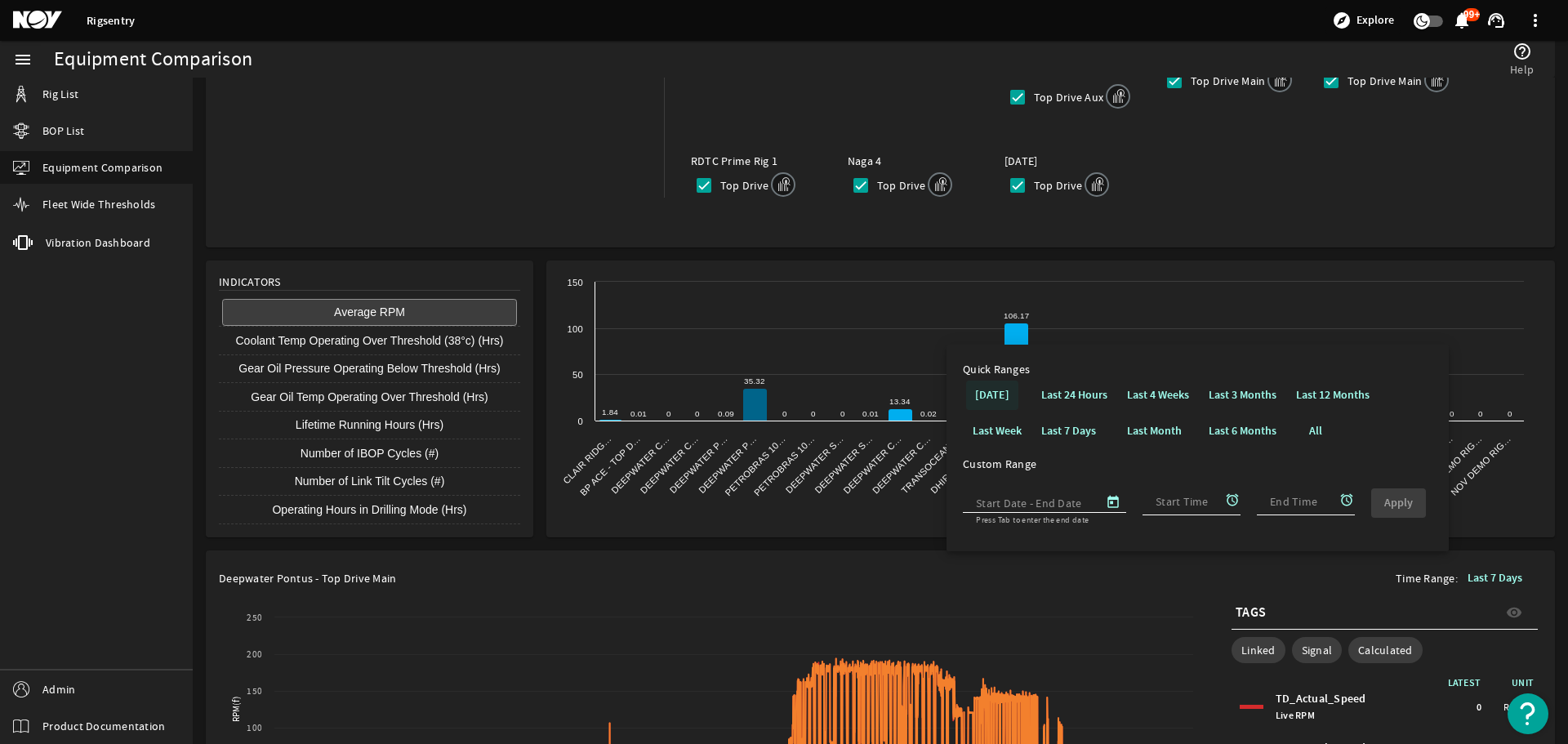
click at [1000, 393] on b "[DATE]" at bounding box center [992, 395] width 34 height 16
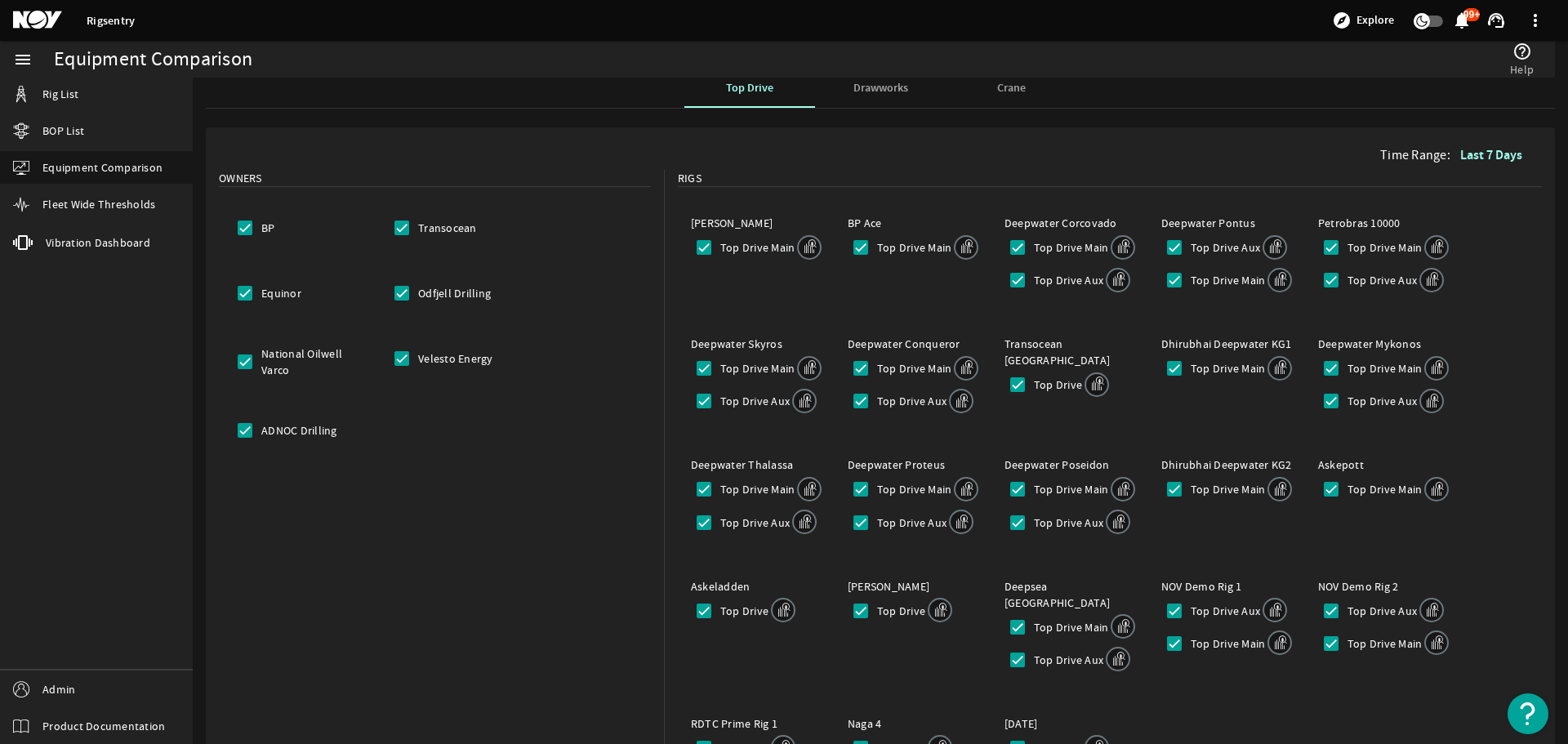
scroll to position [0, 0]
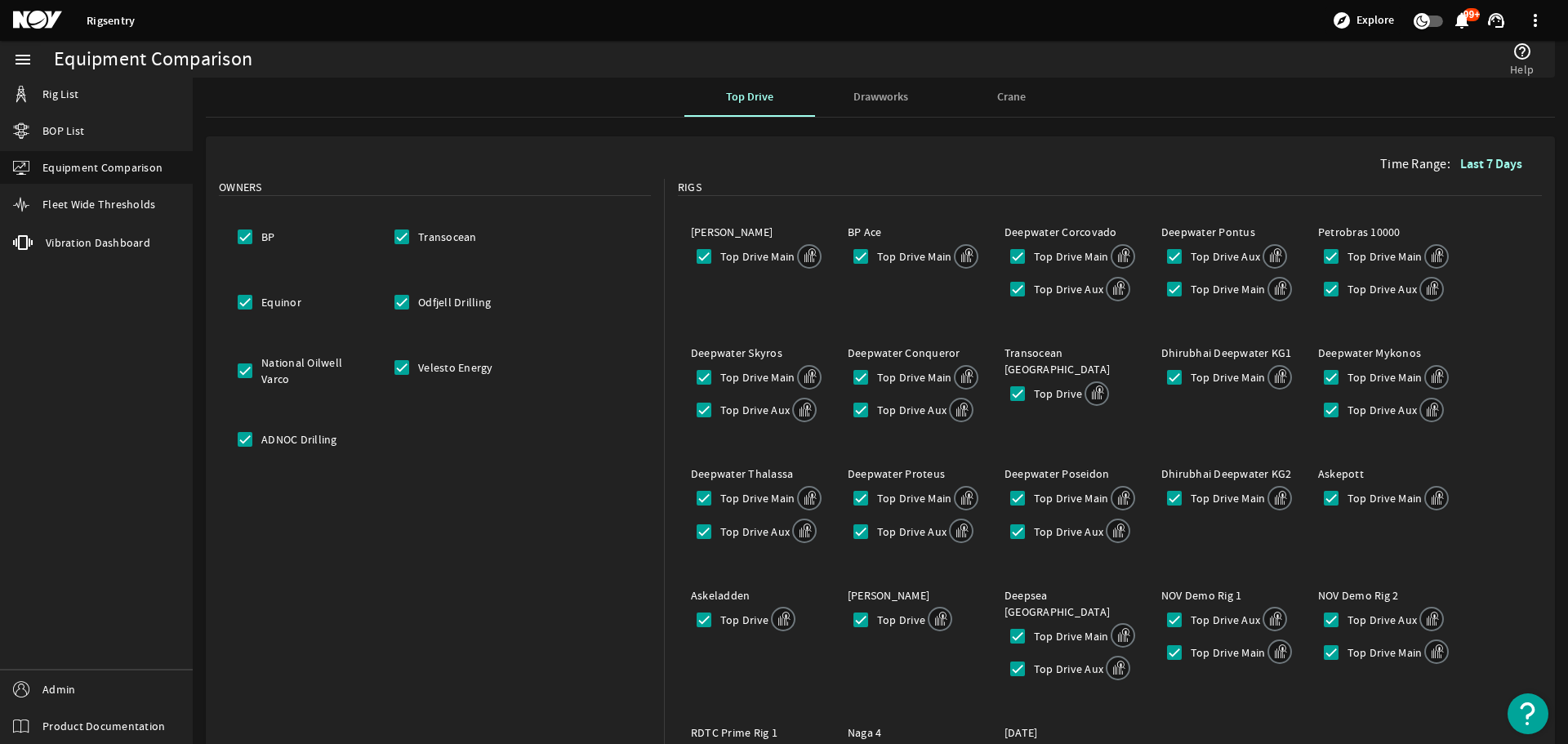
click at [1482, 163] on b "Last 7 Days" at bounding box center [1491, 163] width 62 height 17
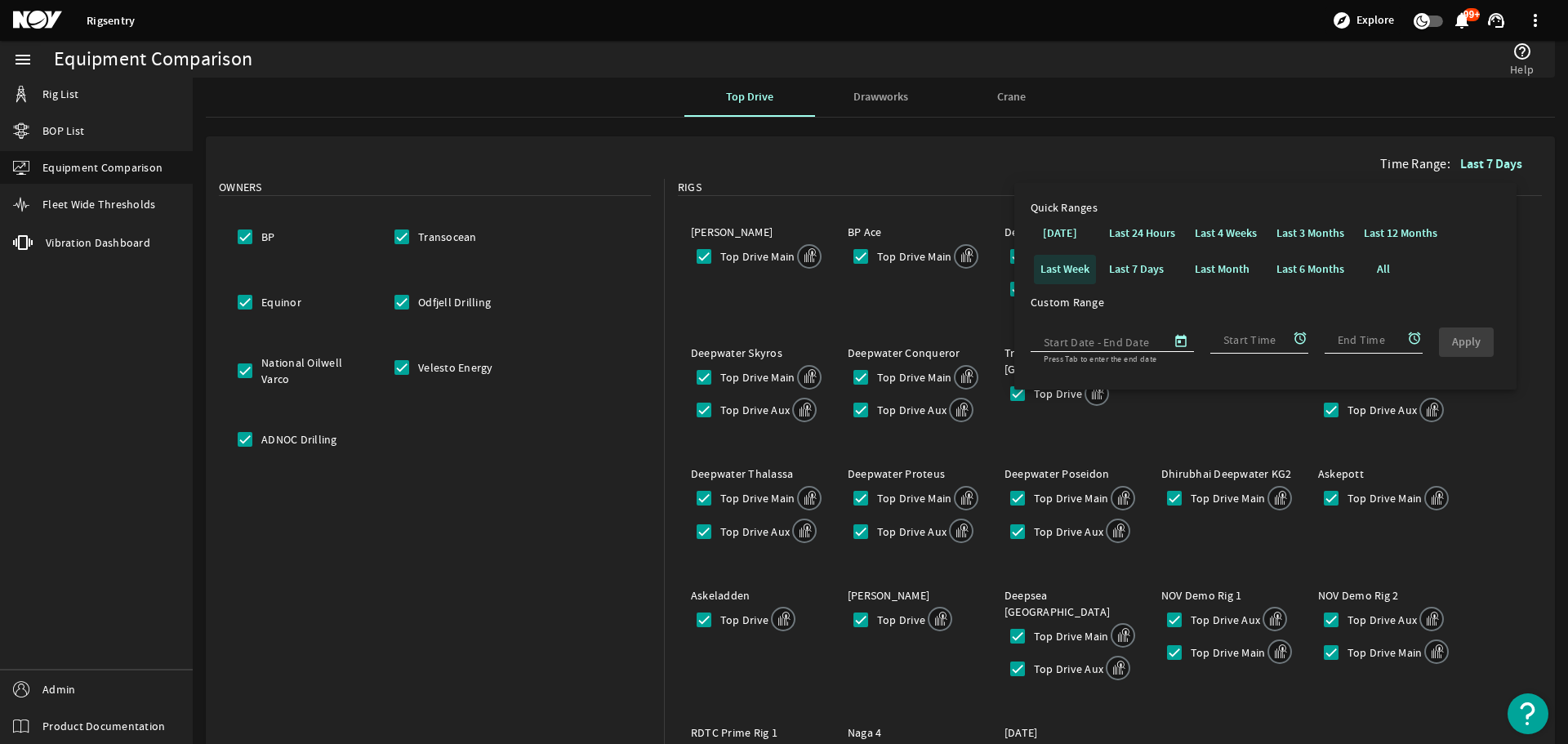
click at [1069, 273] on b "Last Week" at bounding box center [1065, 269] width 49 height 16
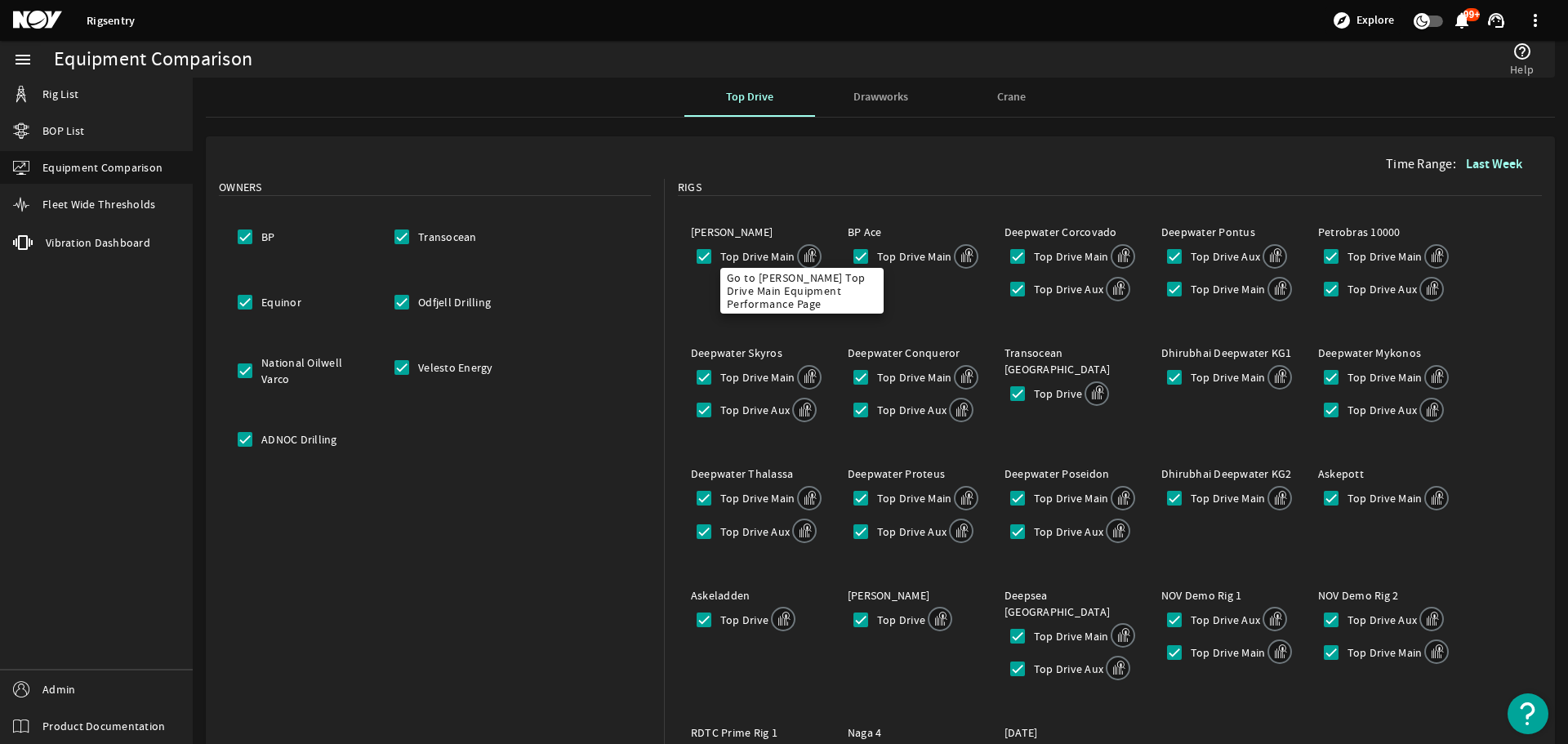
click at [805, 254] on mat-icon at bounding box center [810, 256] width 24 height 24
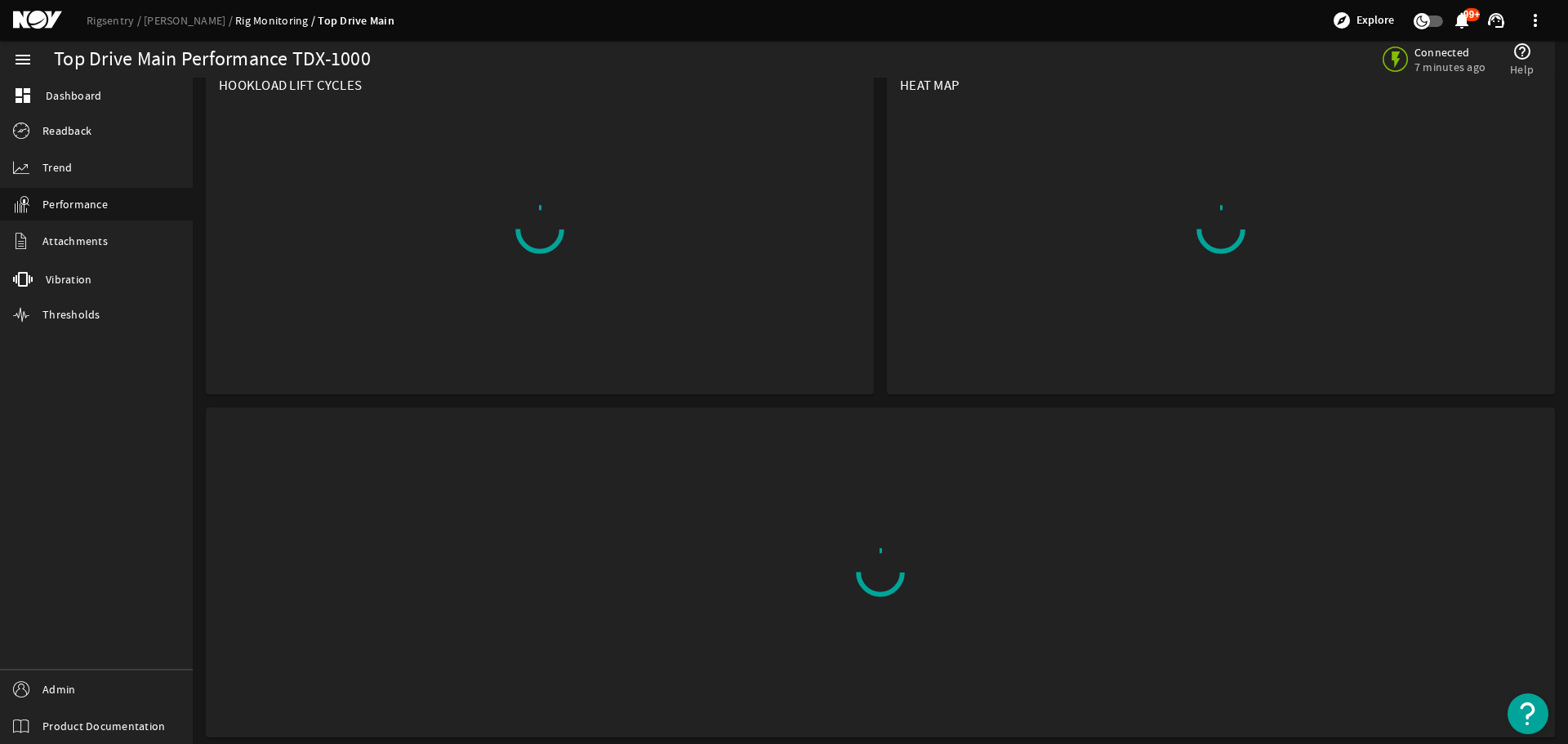
scroll to position [458, 0]
